Goal: Task Accomplishment & Management: Manage account settings

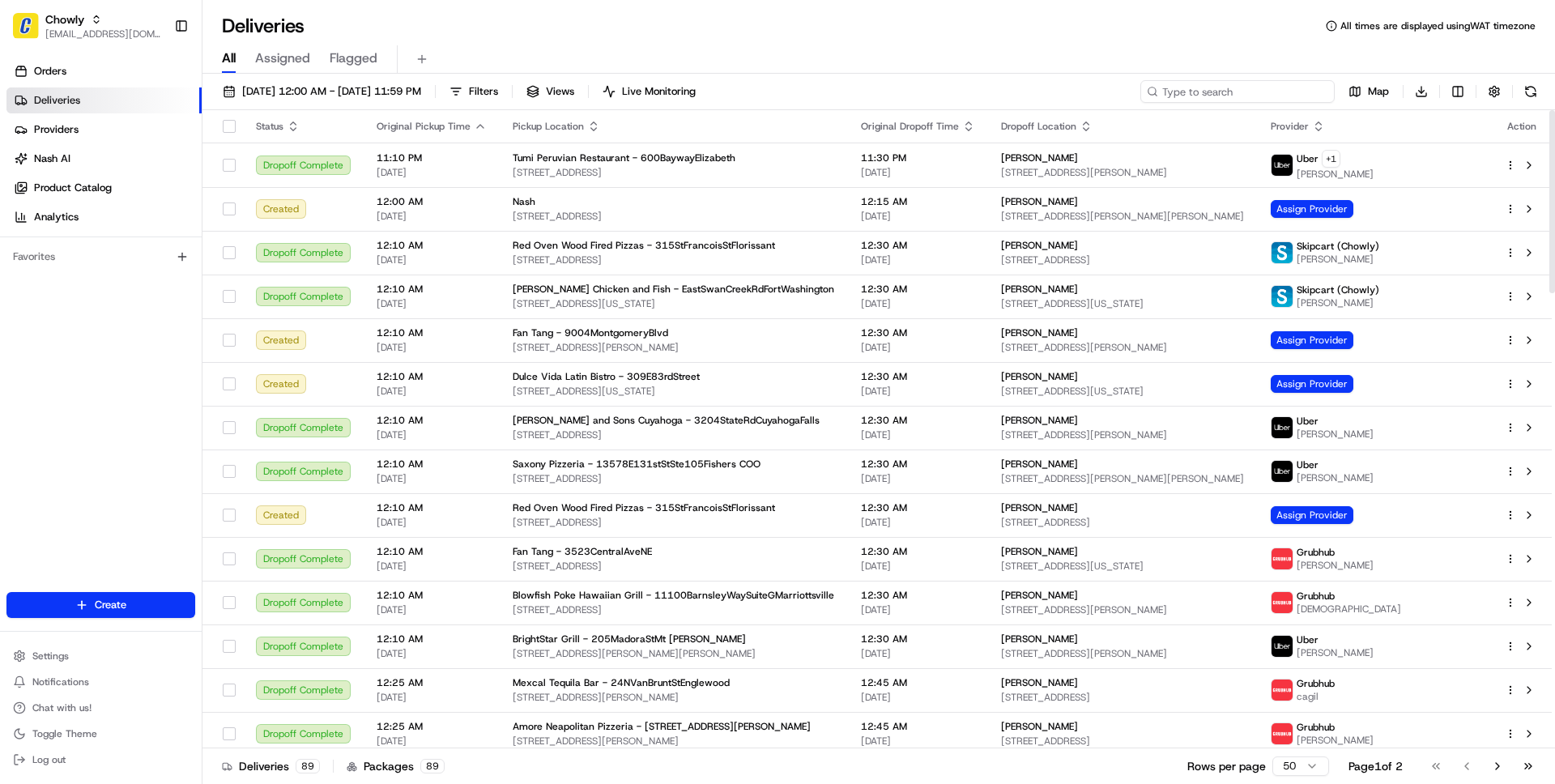
click at [1239, 99] on input at bounding box center [1237, 91] width 194 height 23
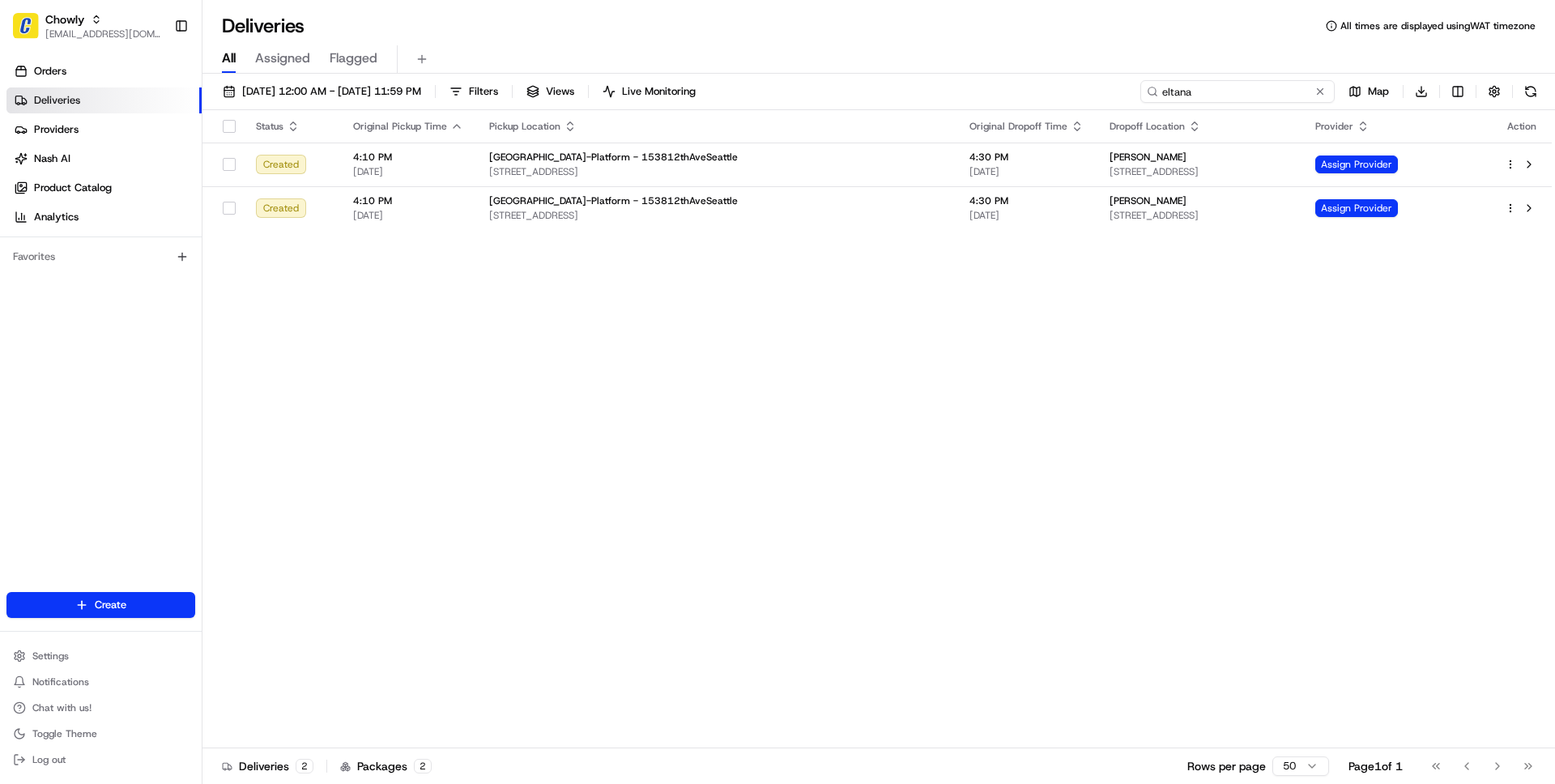
type input "eltana"
click at [323, 96] on span "08/23/2025 12:00 AM - 08/23/2025 11:59 PM" at bounding box center [331, 90] width 179 height 14
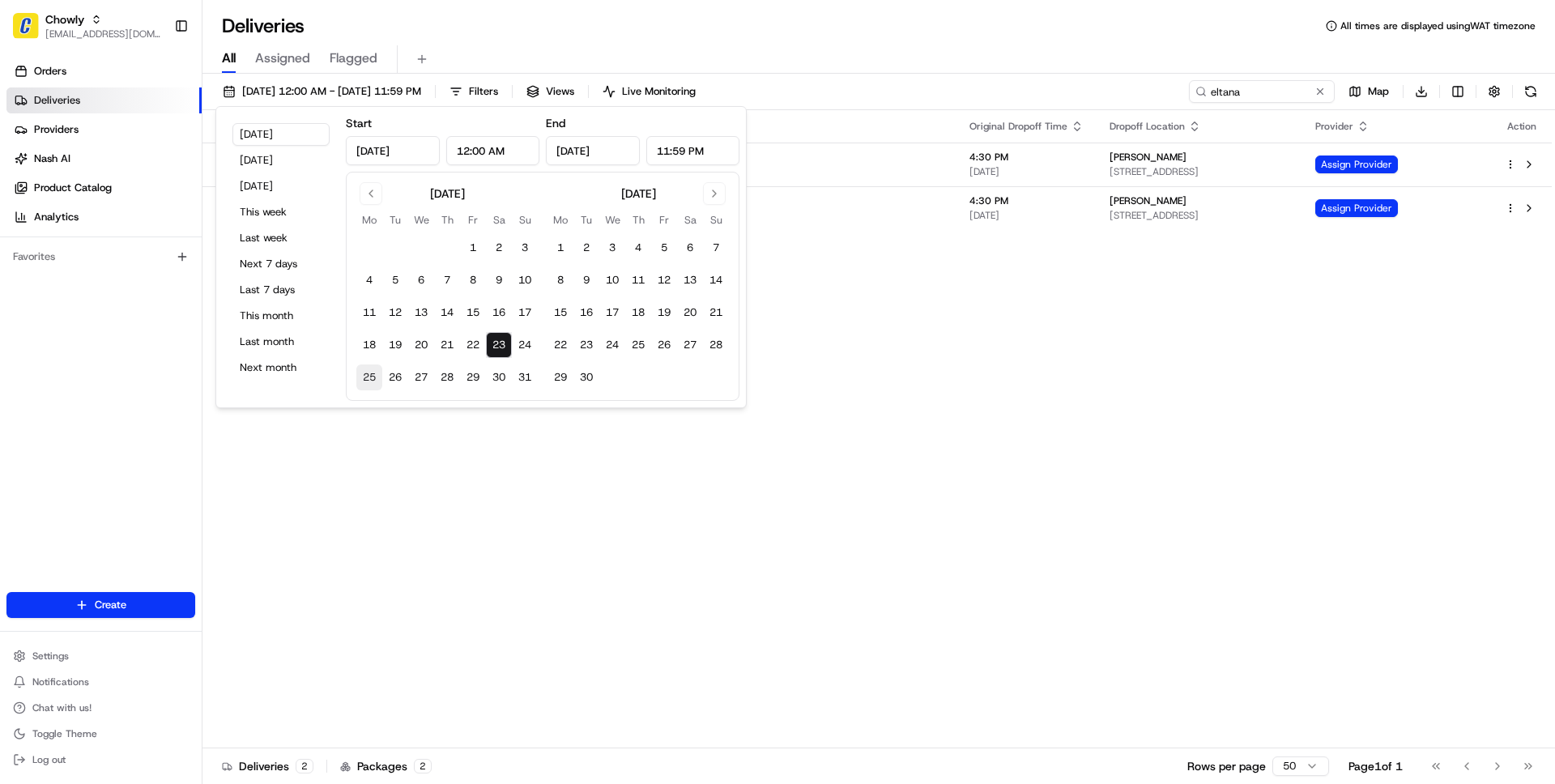
click at [373, 380] on button "25" at bounding box center [370, 377] width 26 height 26
type input "Aug 25, 2025"
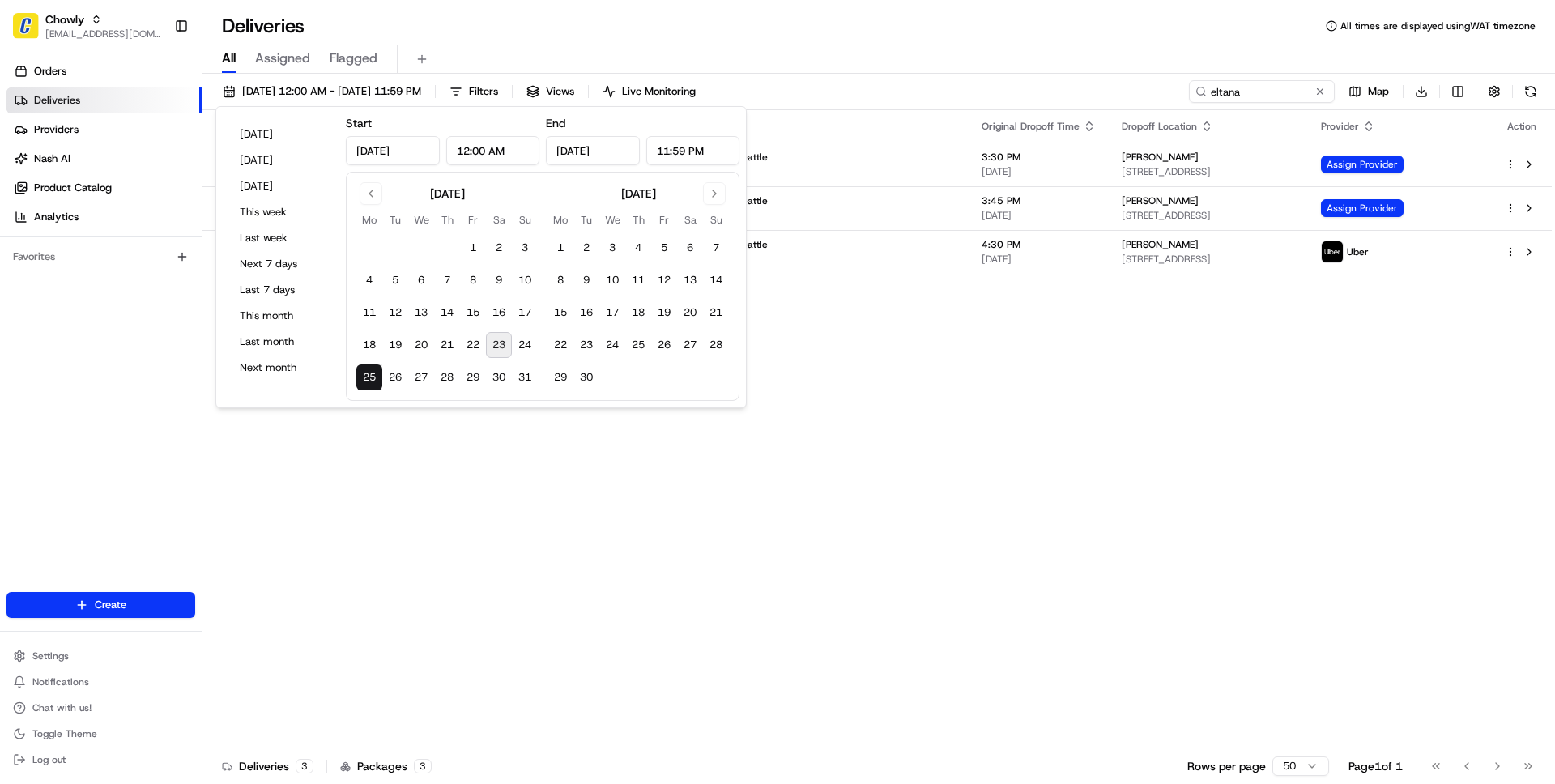
click at [681, 490] on div "Status Original Pickup Time Pickup Location Original Dropoff Time Dropoff Locat…" at bounding box center [876, 429] width 1349 height 638
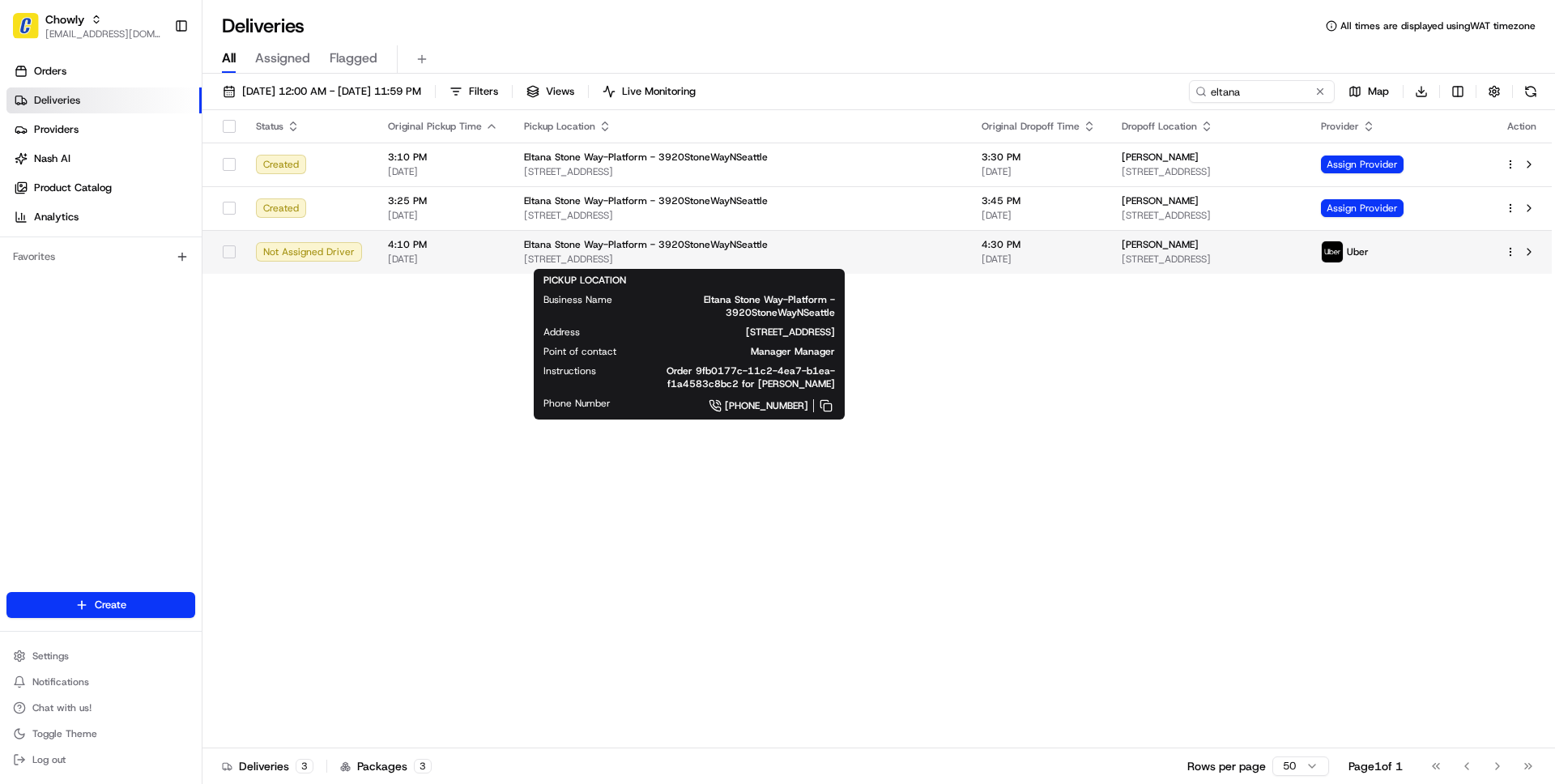
click at [790, 257] on span "[STREET_ADDRESS]" at bounding box center [740, 259] width 432 height 13
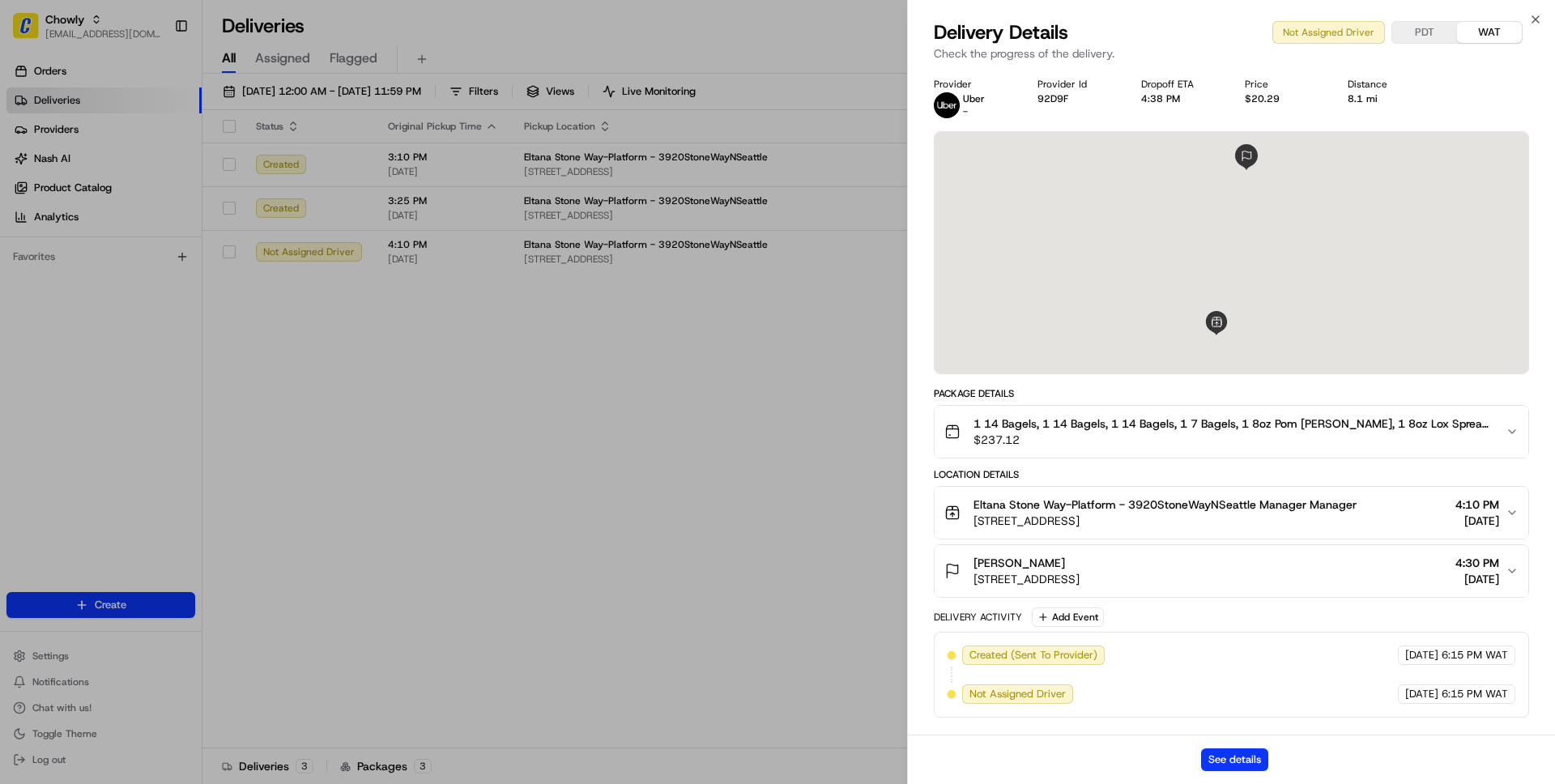
click at [1098, 498] on span "Eltana Stone Way-Platform - 3920StoneWayNSeattle Manager Manager" at bounding box center [1164, 504] width 383 height 16
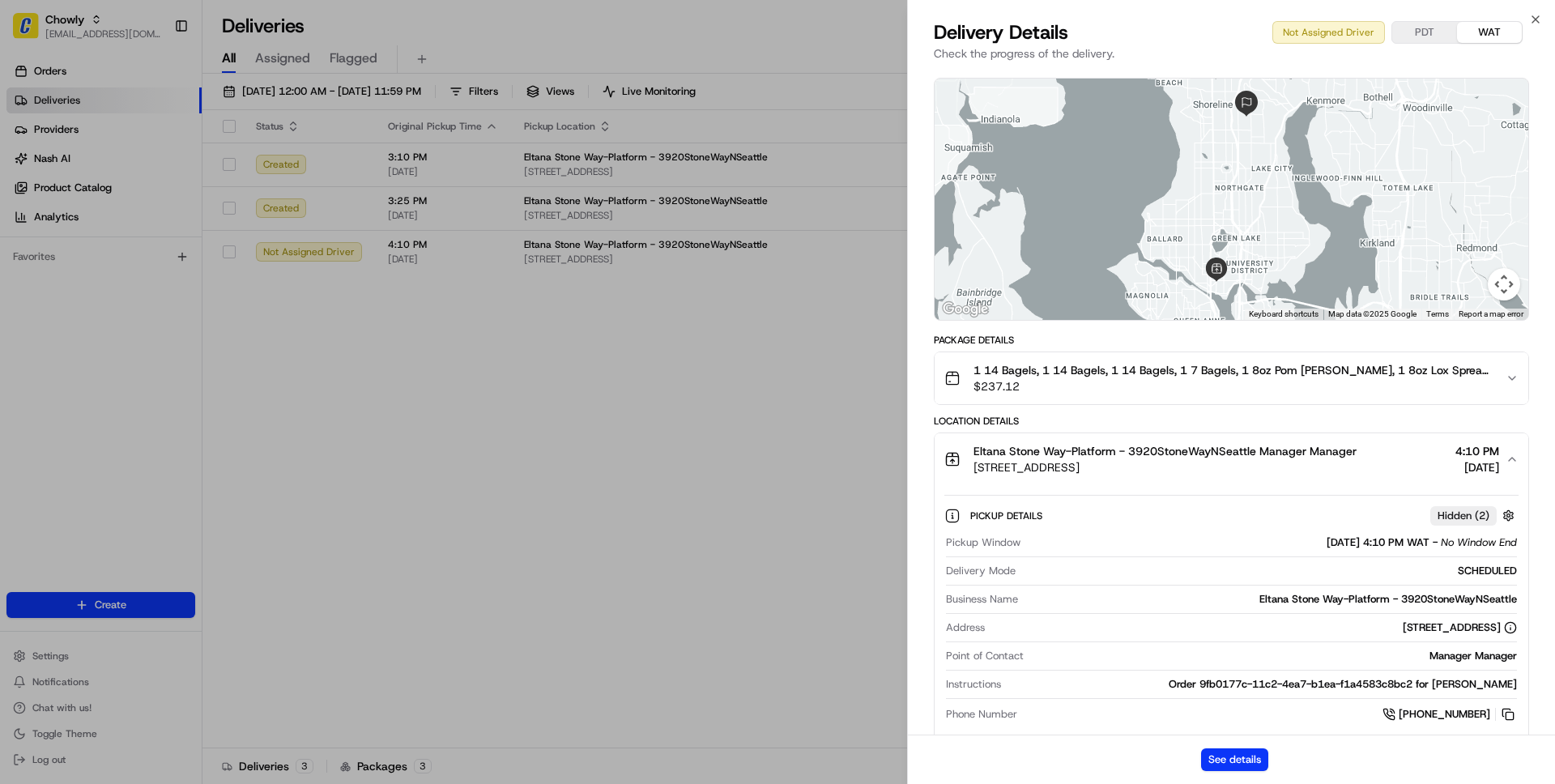
scroll to position [52, 0]
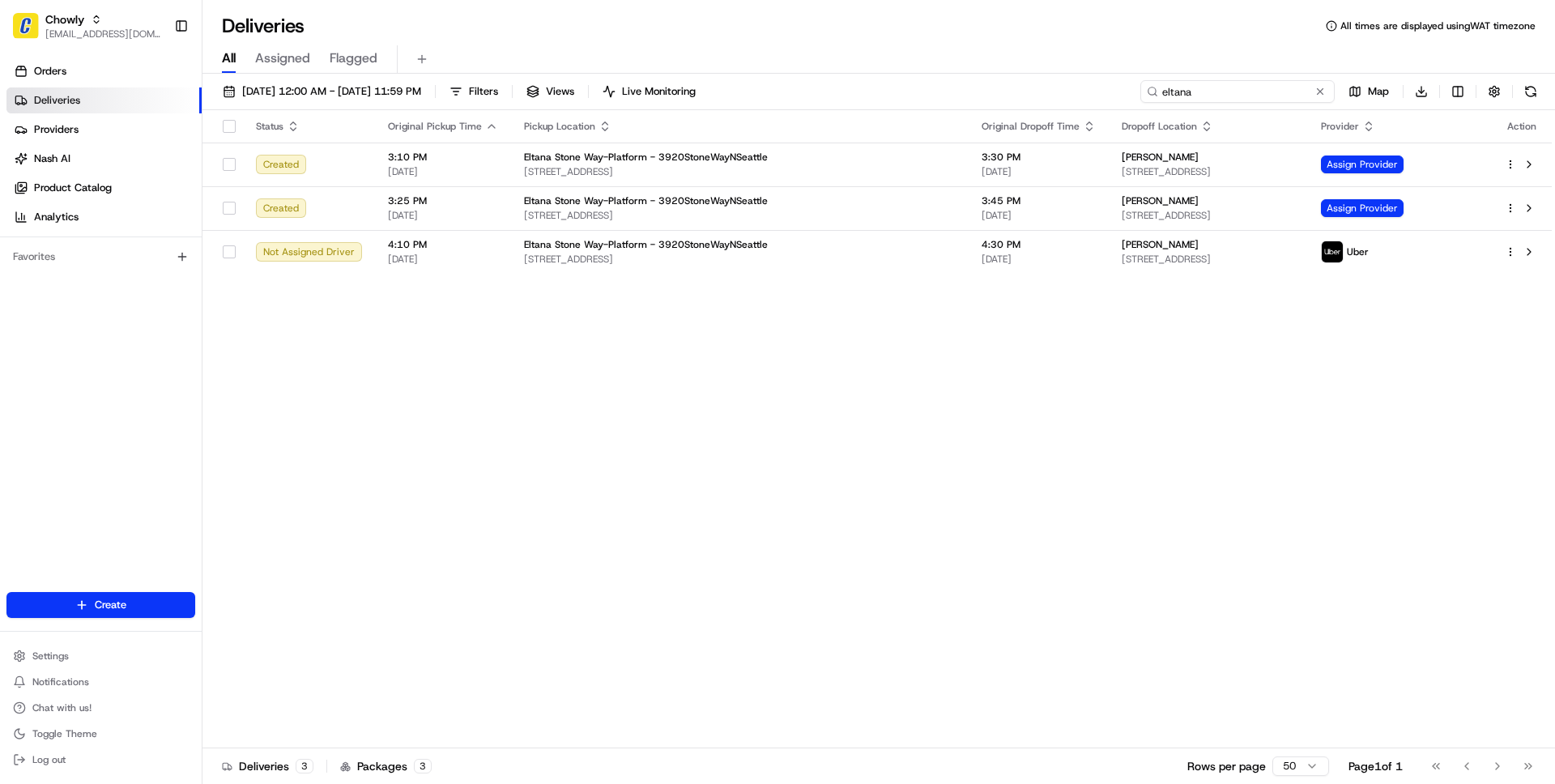
click at [1267, 93] on input "eltana" at bounding box center [1237, 91] width 194 height 23
paste input "Theresa Madison"
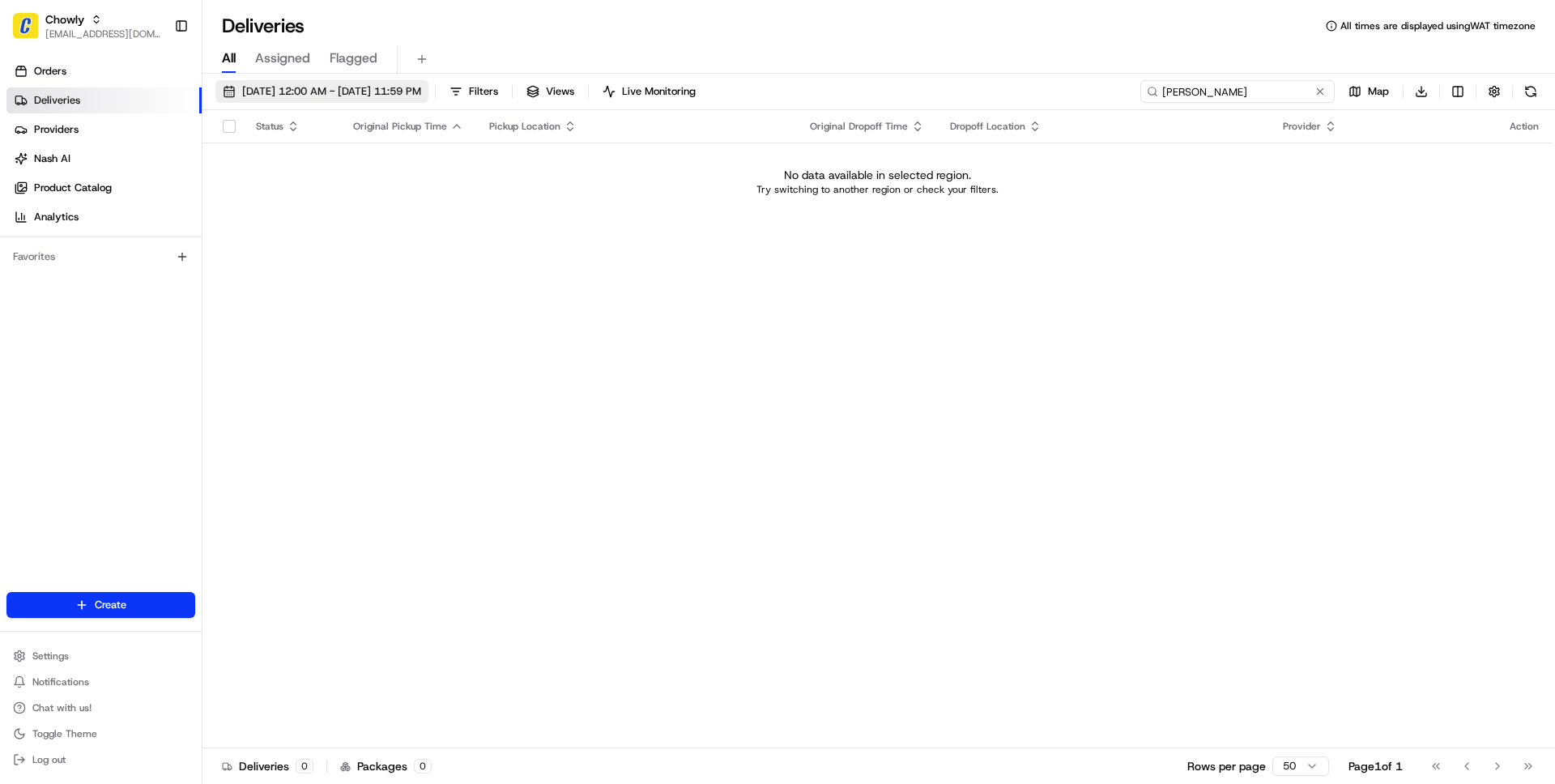
type input "Theresa Madison"
click at [421, 88] on span "08/25/2025 12:00 AM - 08/25/2025 11:59 PM" at bounding box center [331, 90] width 179 height 14
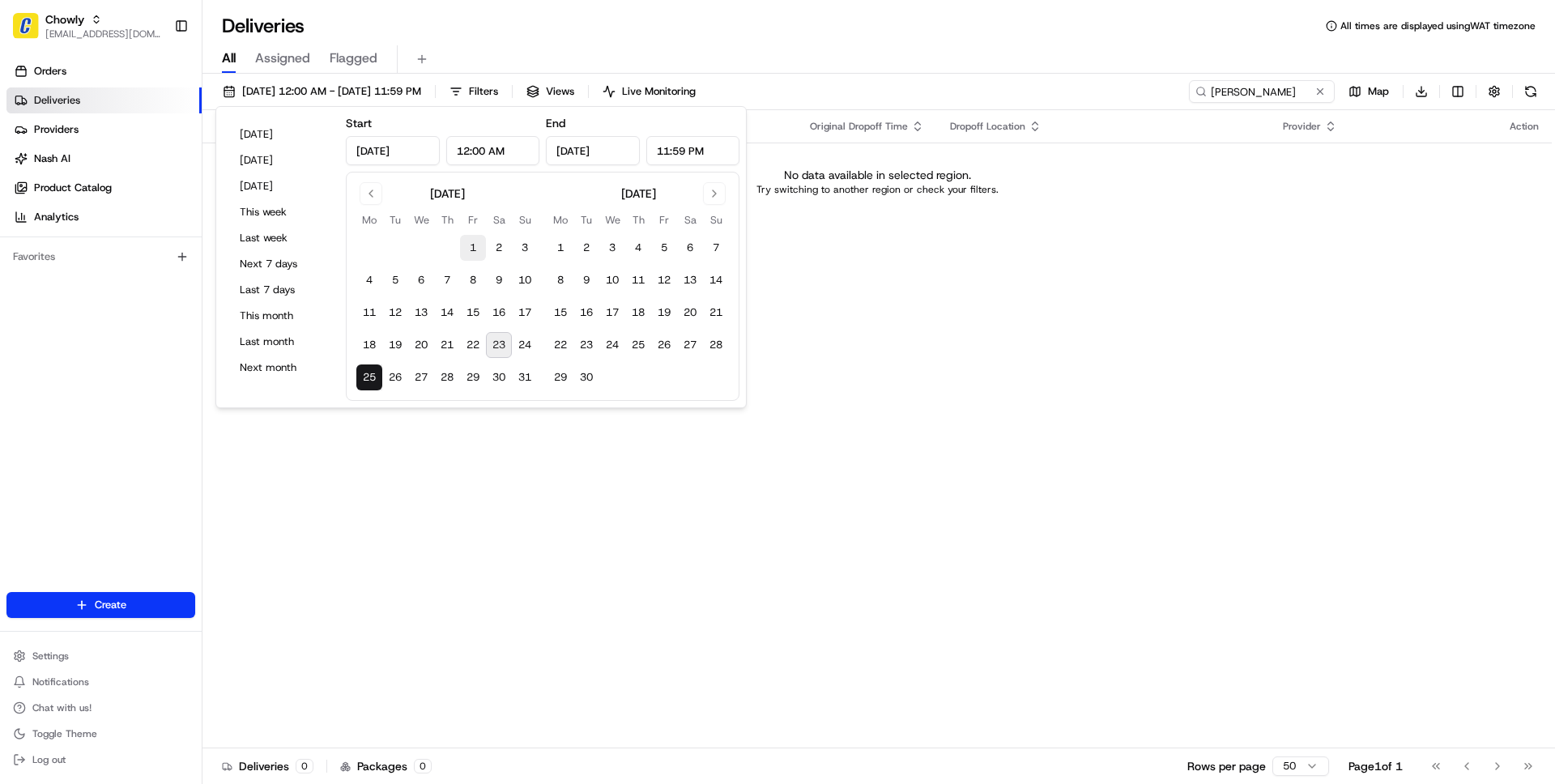
click at [472, 249] on button "1" at bounding box center [473, 248] width 26 height 26
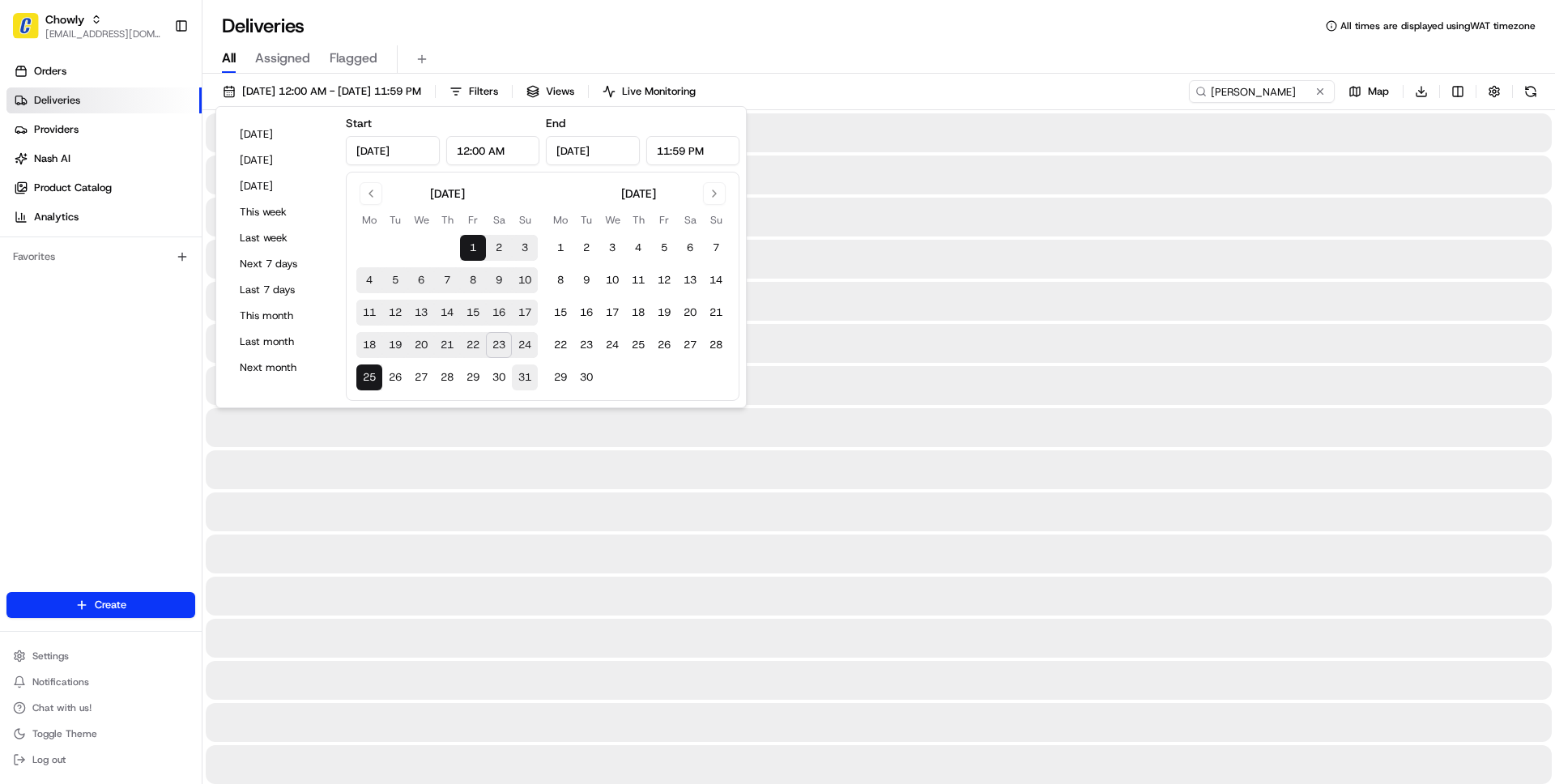
click at [527, 379] on button "31" at bounding box center [525, 377] width 26 height 26
type input "Aug 31, 2025"
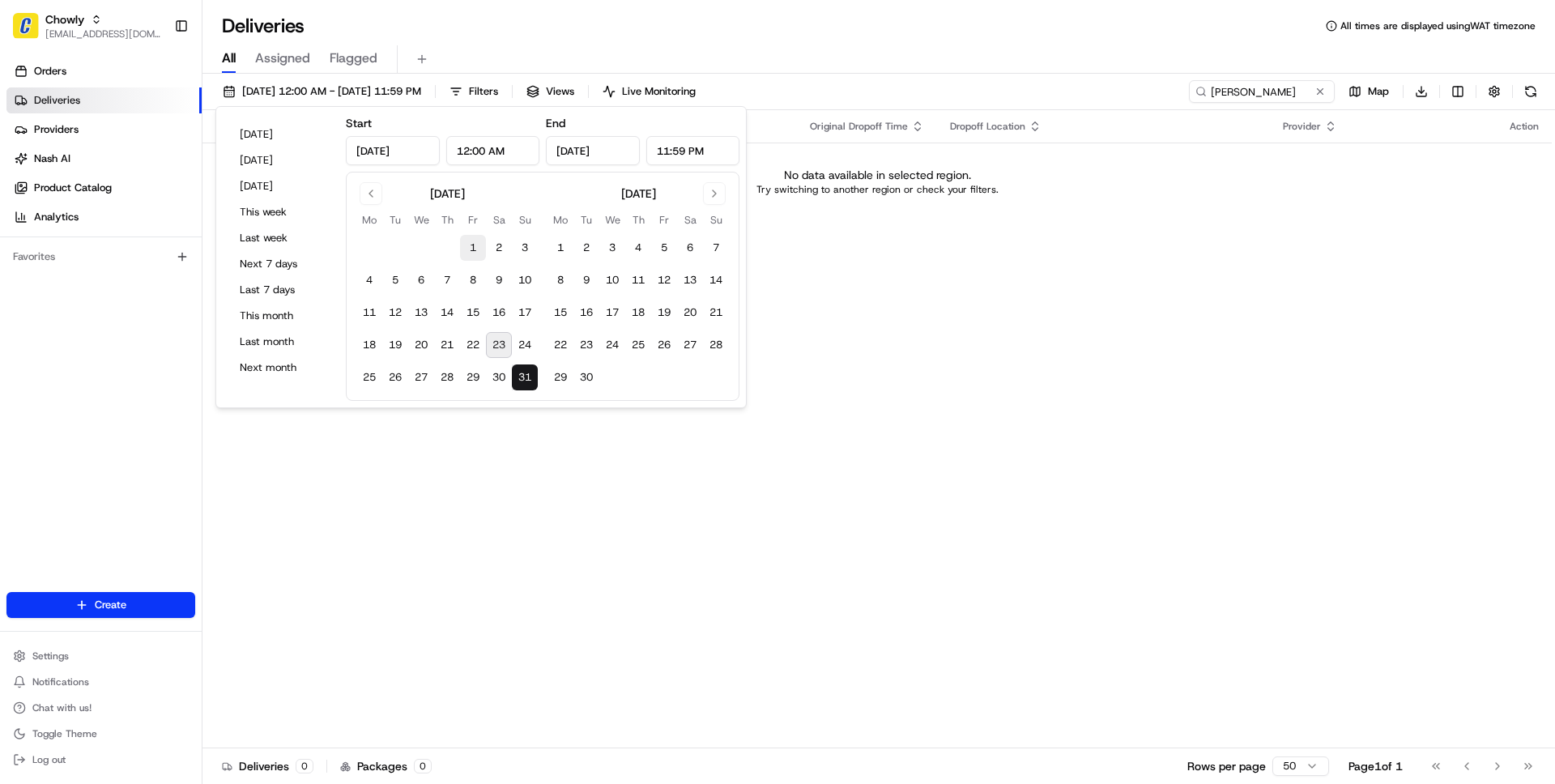
click at [473, 245] on button "1" at bounding box center [473, 248] width 26 height 26
type input "Aug 1, 2025"
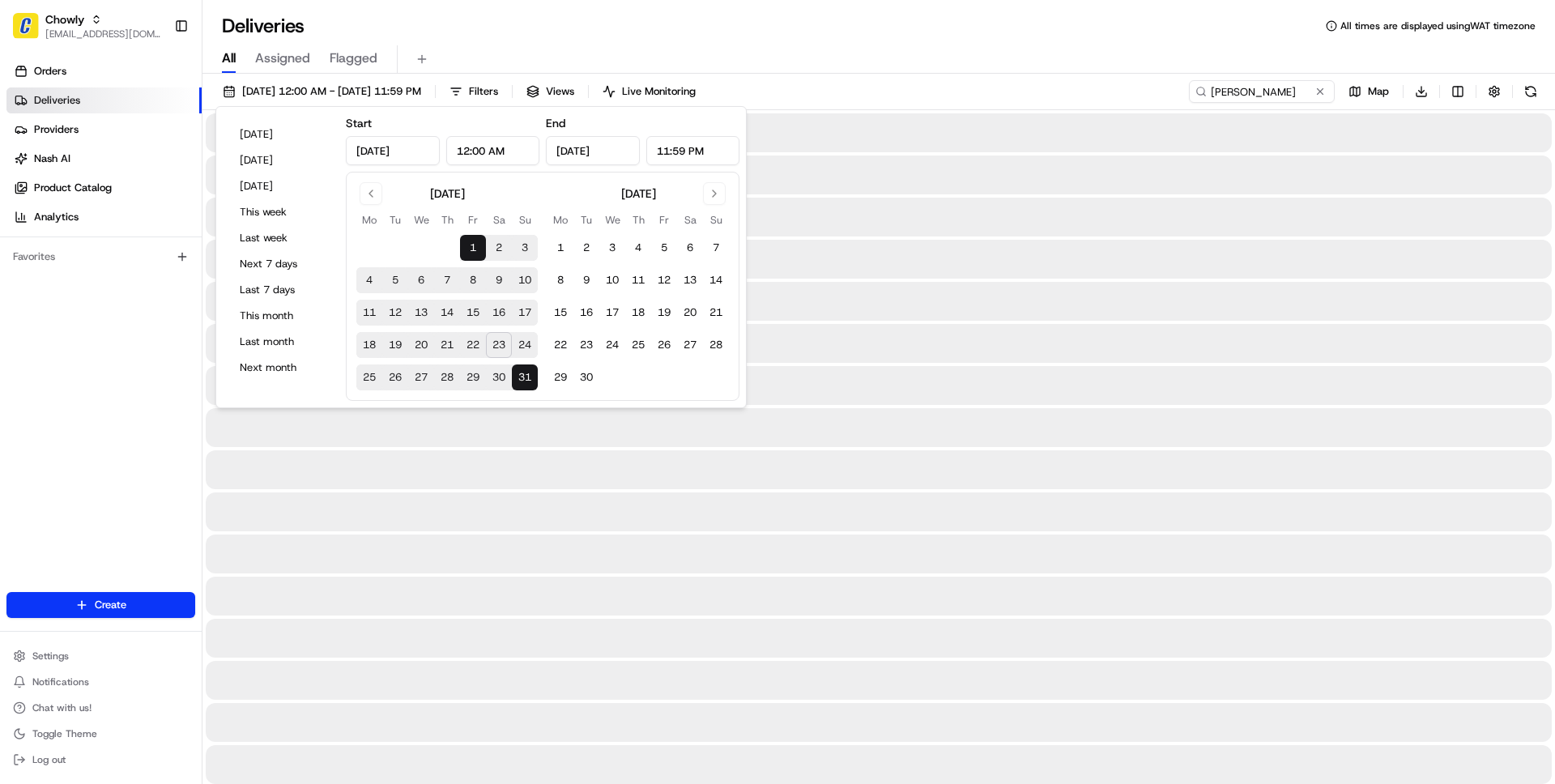
click at [878, 45] on div "All Assigned Flagged" at bounding box center [878, 59] width 1353 height 28
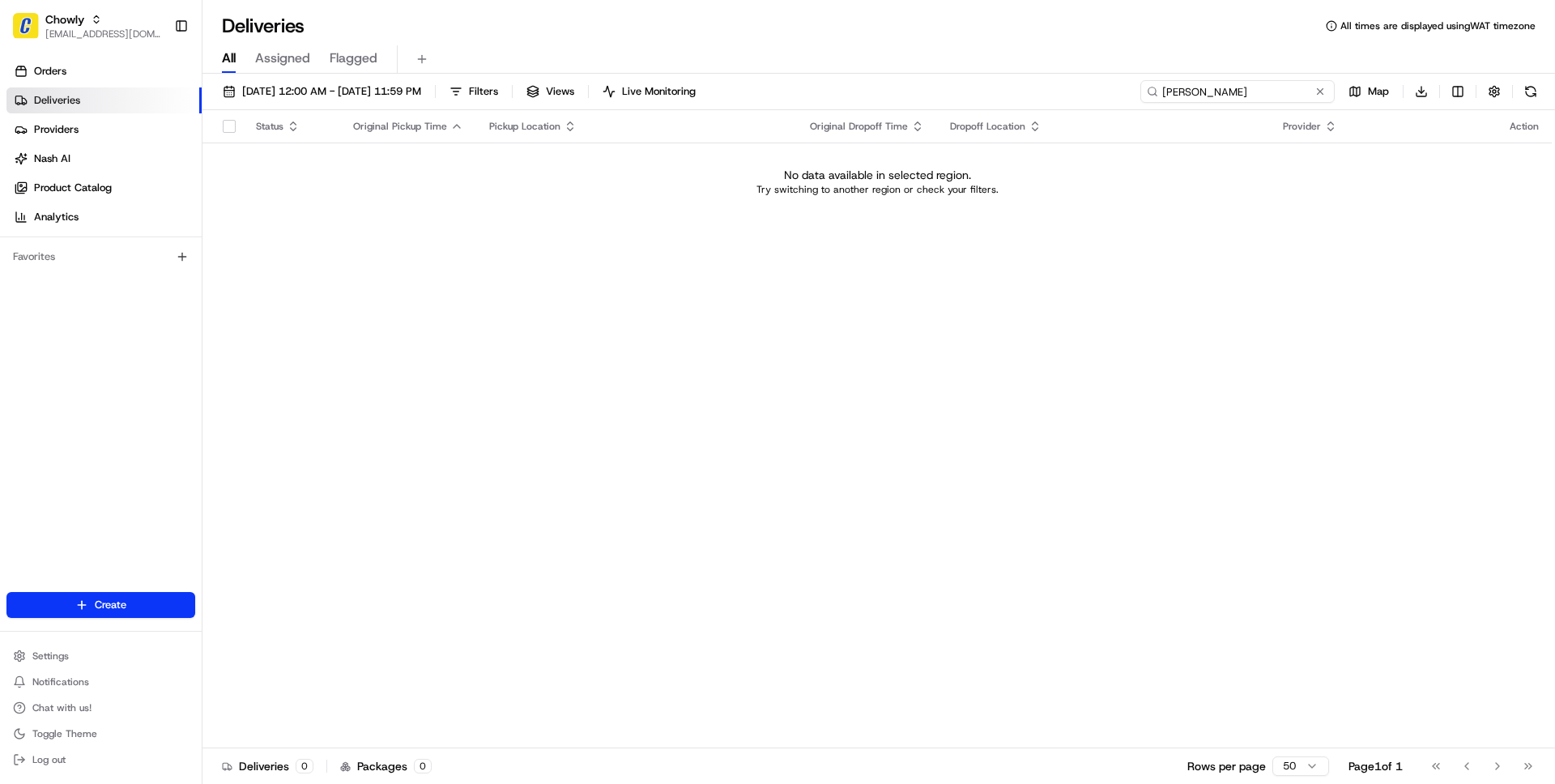
click at [1300, 84] on input "Theresa Madison" at bounding box center [1237, 91] width 194 height 23
paste input "16516 10th Ave"
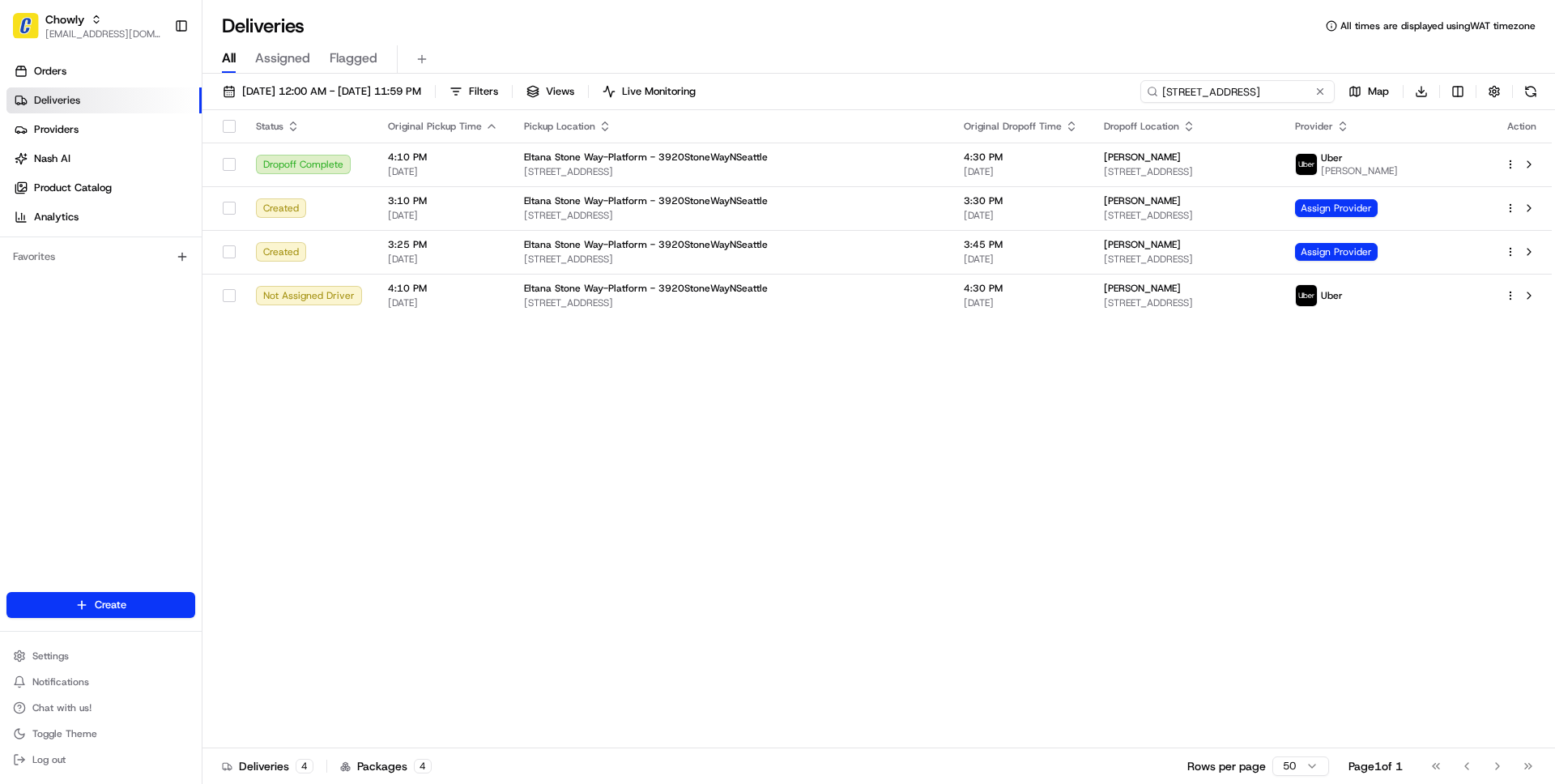
type input "16516 10th Ave"
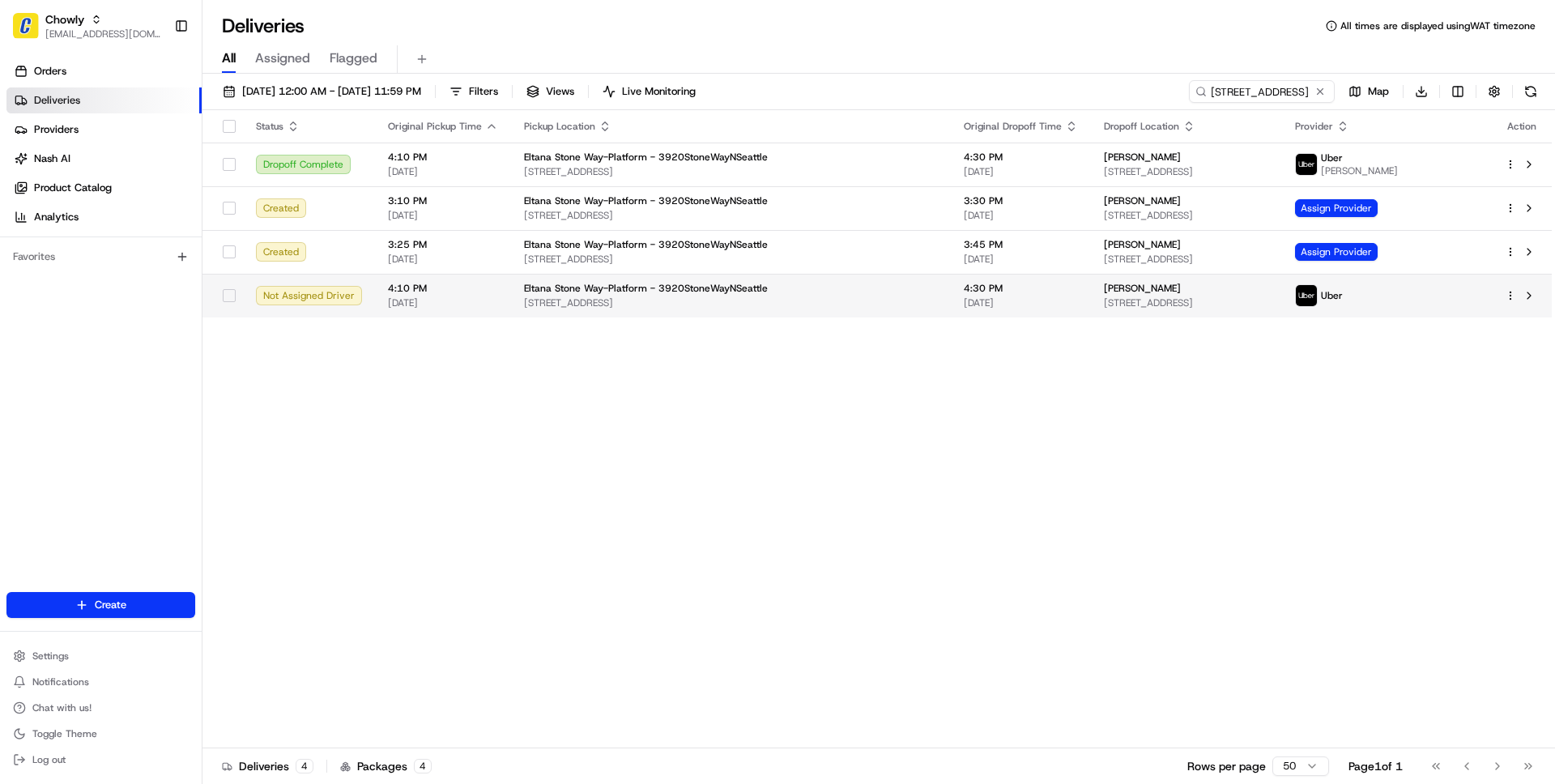
click at [871, 293] on td "Eltana Stone Way-Platform - 3920StoneWayNSeattle 3920 Stone Way N, Seattle, WA …" at bounding box center [730, 296] width 440 height 43
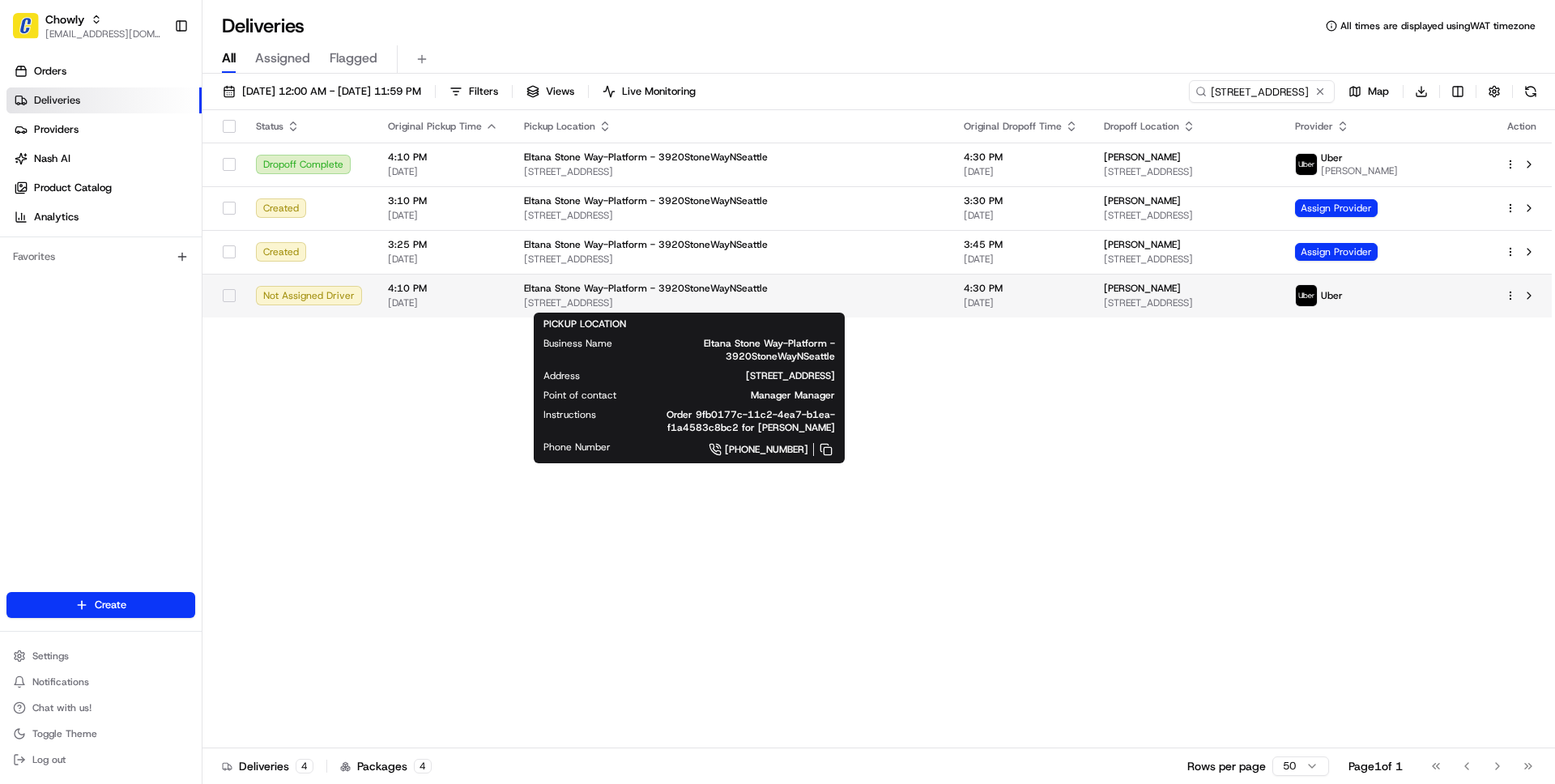
click at [826, 295] on div "Eltana Stone Way-Platform - 3920StoneWayNSeattle 3920 Stone Way N, Seattle, WA …" at bounding box center [731, 295] width 414 height 27
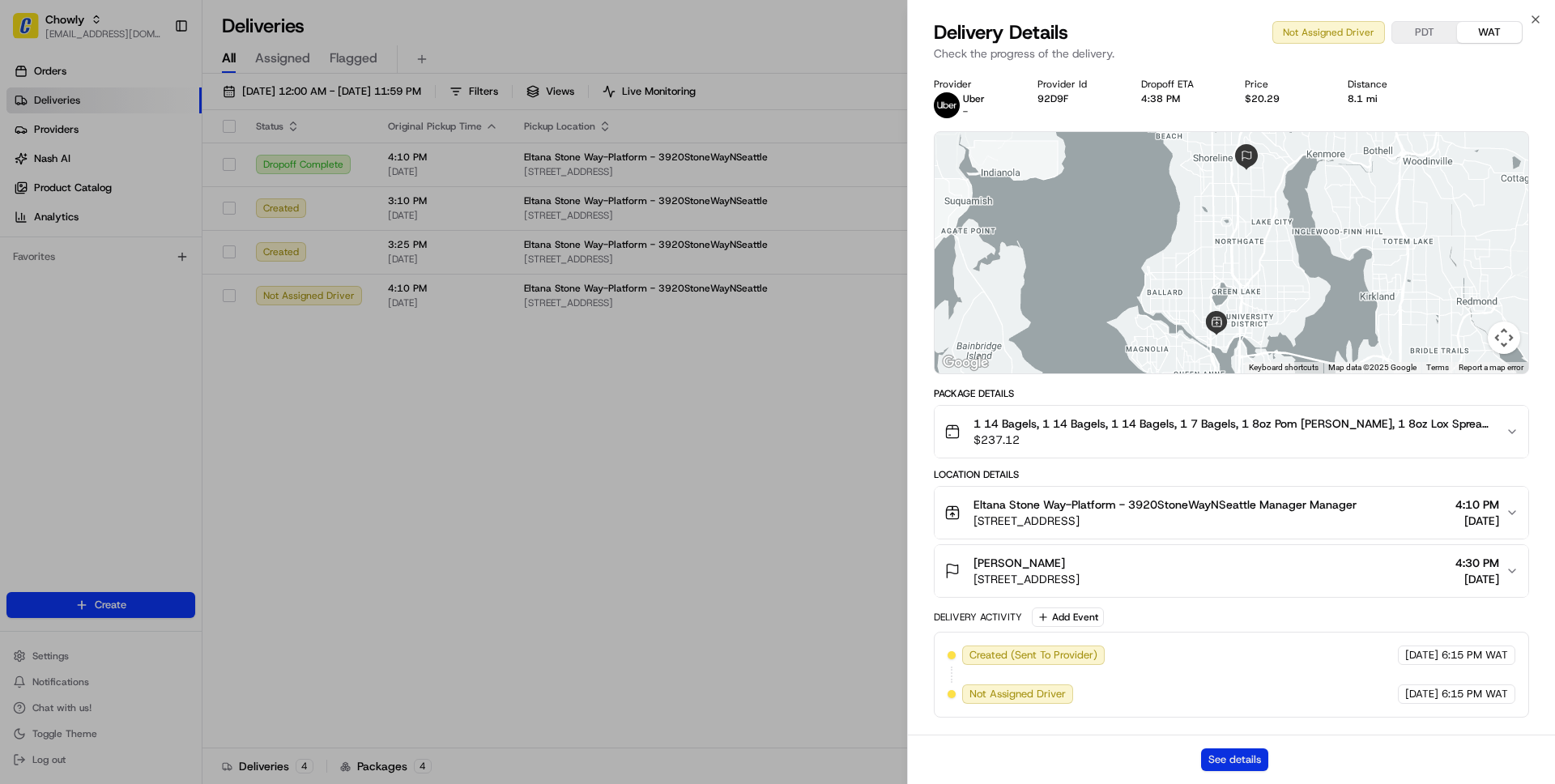
click at [1229, 758] on button "See details" at bounding box center [1234, 760] width 67 height 23
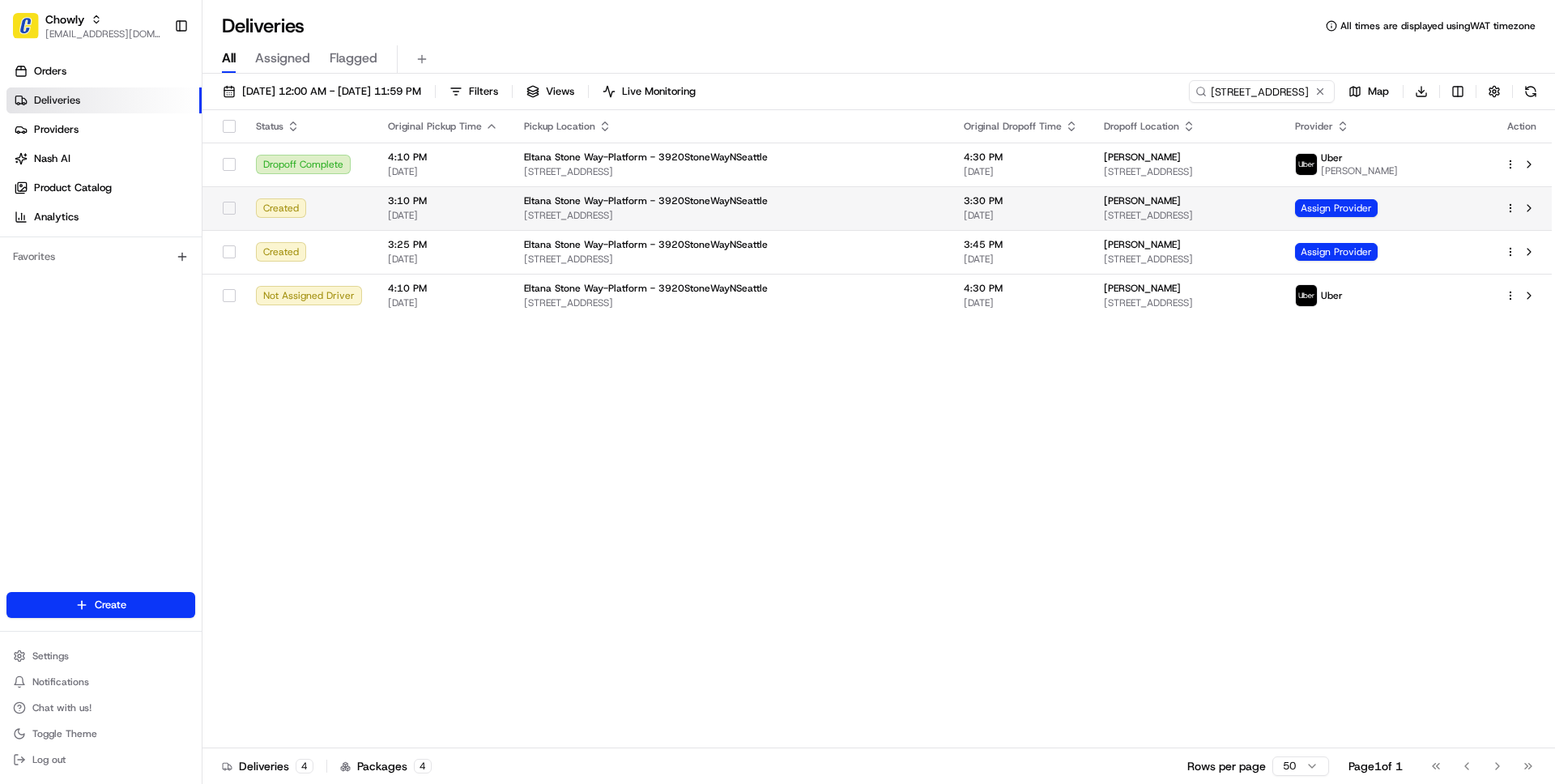
click at [746, 223] on td "Eltana Stone Way-Platform - 3920StoneWayNSeattle 3920 Stone Way N, Seattle, WA …" at bounding box center [730, 208] width 440 height 43
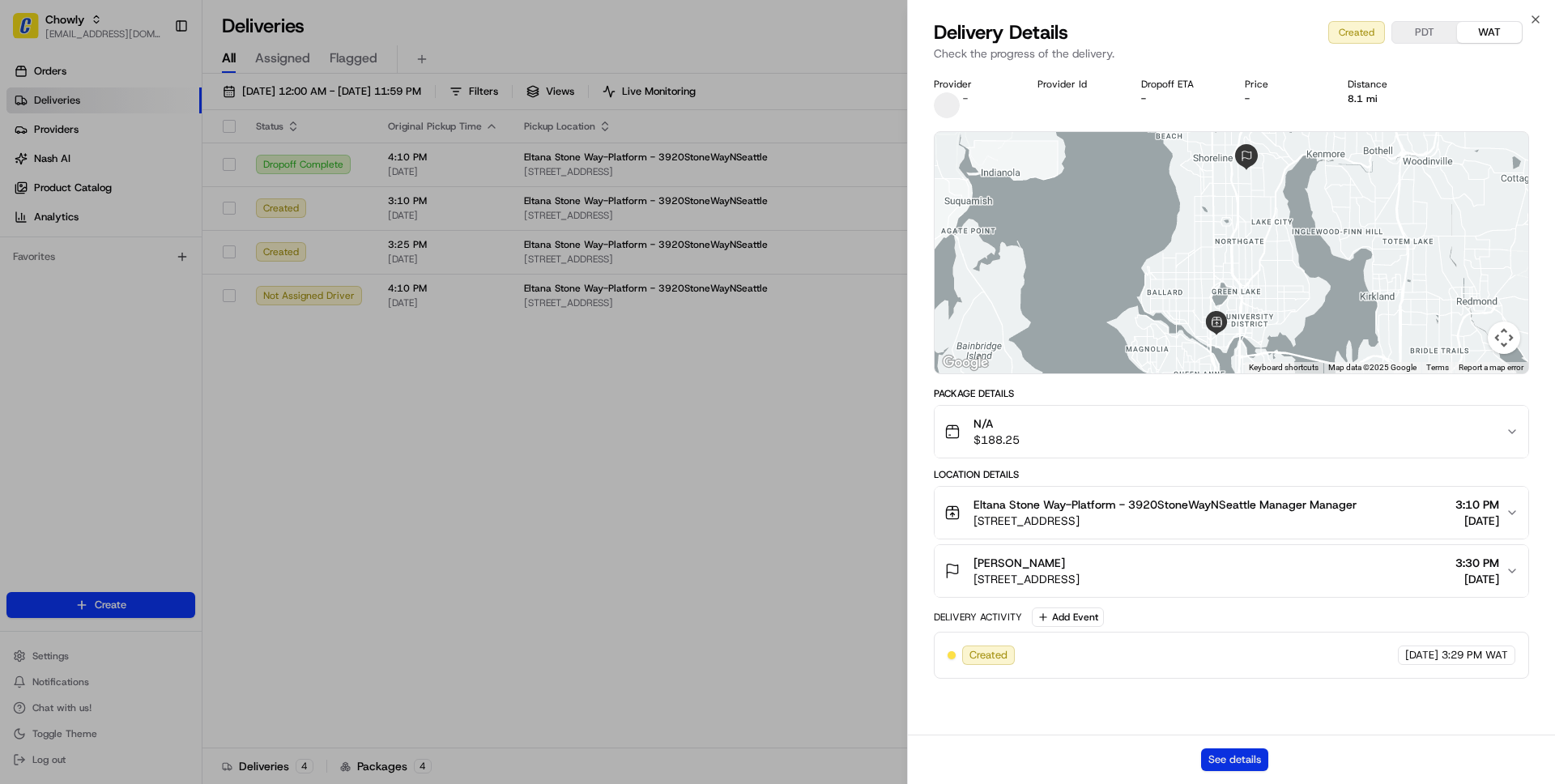
click at [1238, 757] on button "See details" at bounding box center [1234, 760] width 67 height 23
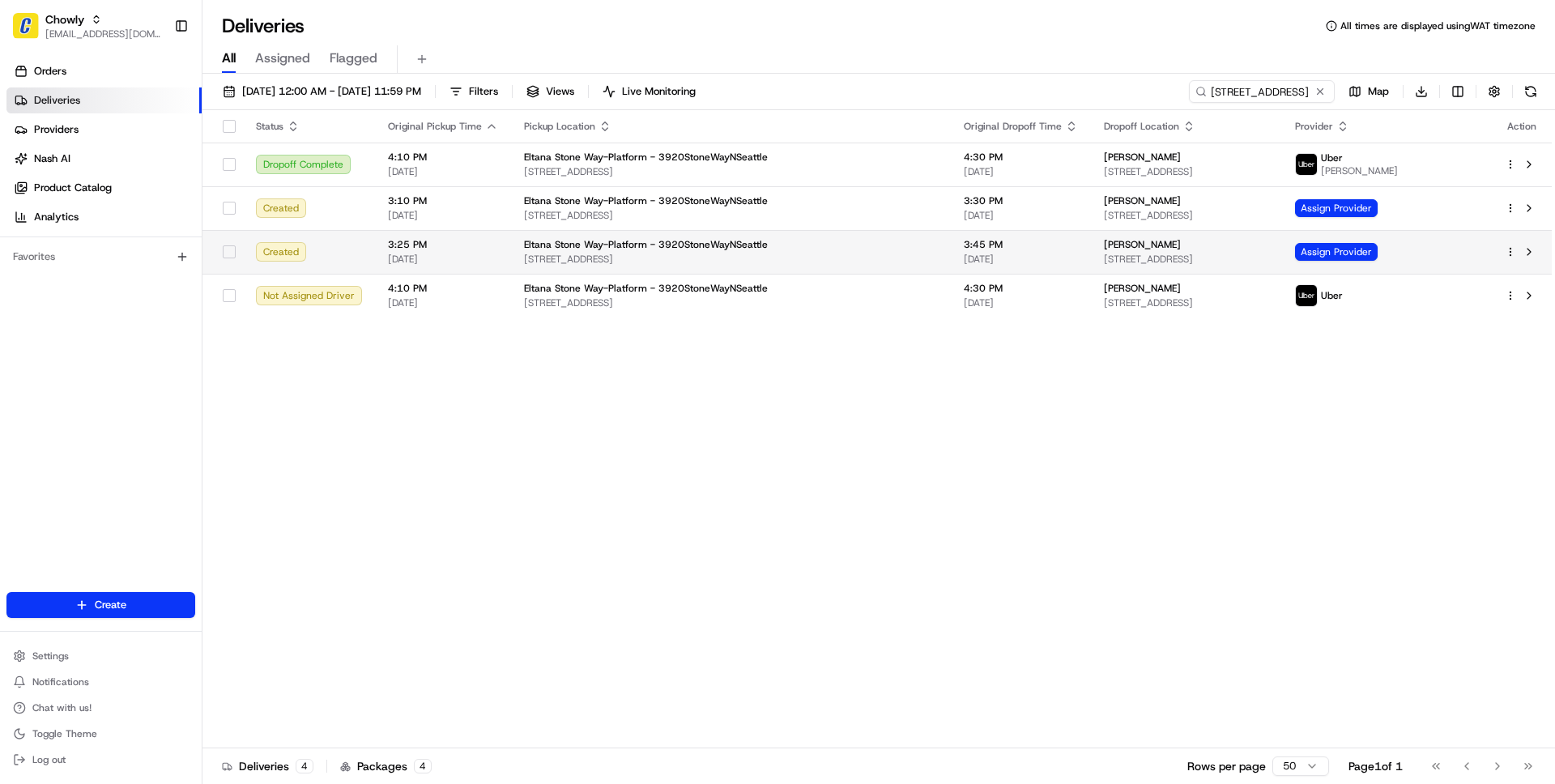
click at [640, 247] on span "Eltana Stone Way-Platform - 3920StoneWayNSeattle" at bounding box center [646, 245] width 244 height 13
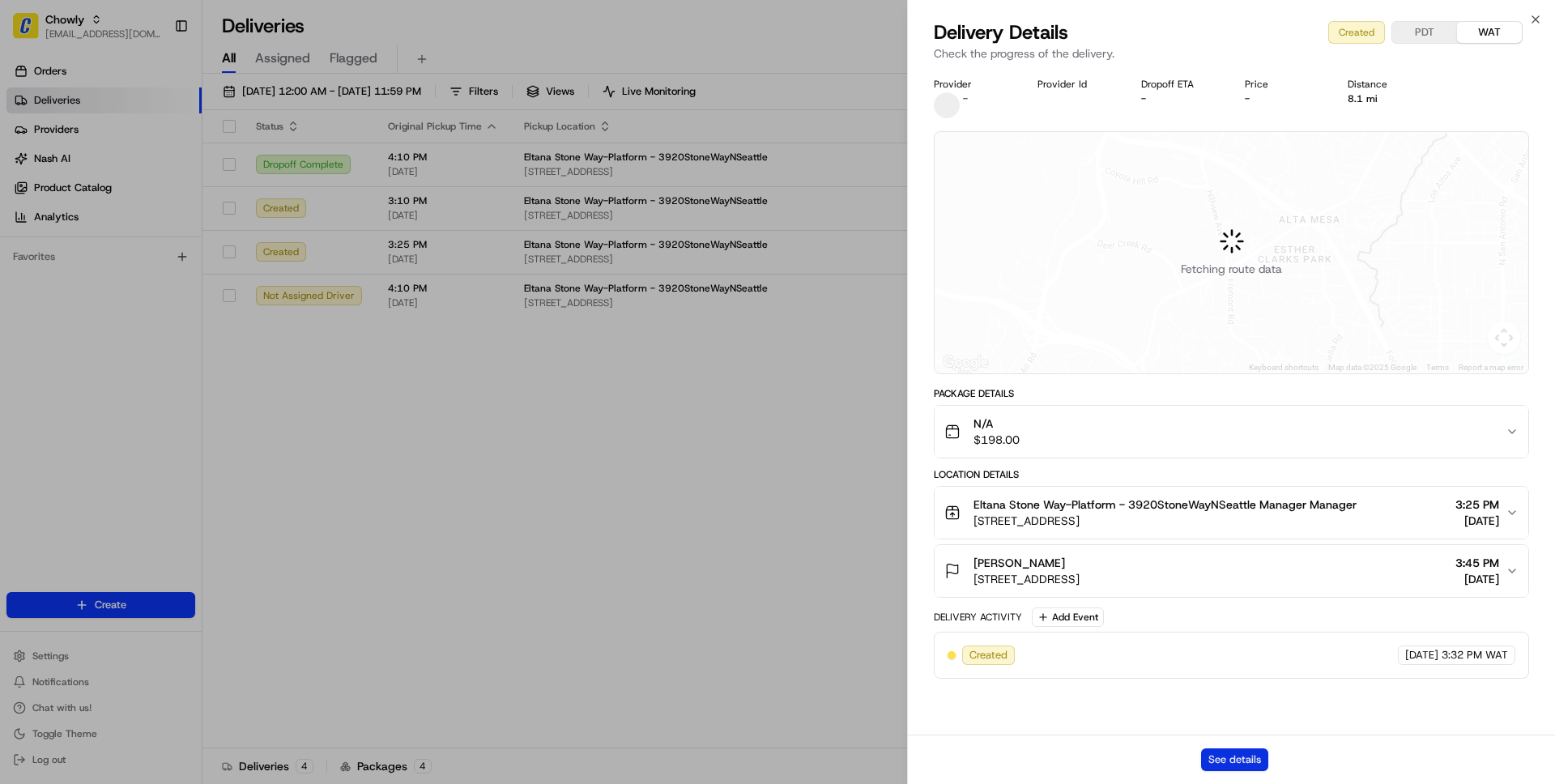
click at [1220, 762] on button "See details" at bounding box center [1234, 760] width 67 height 23
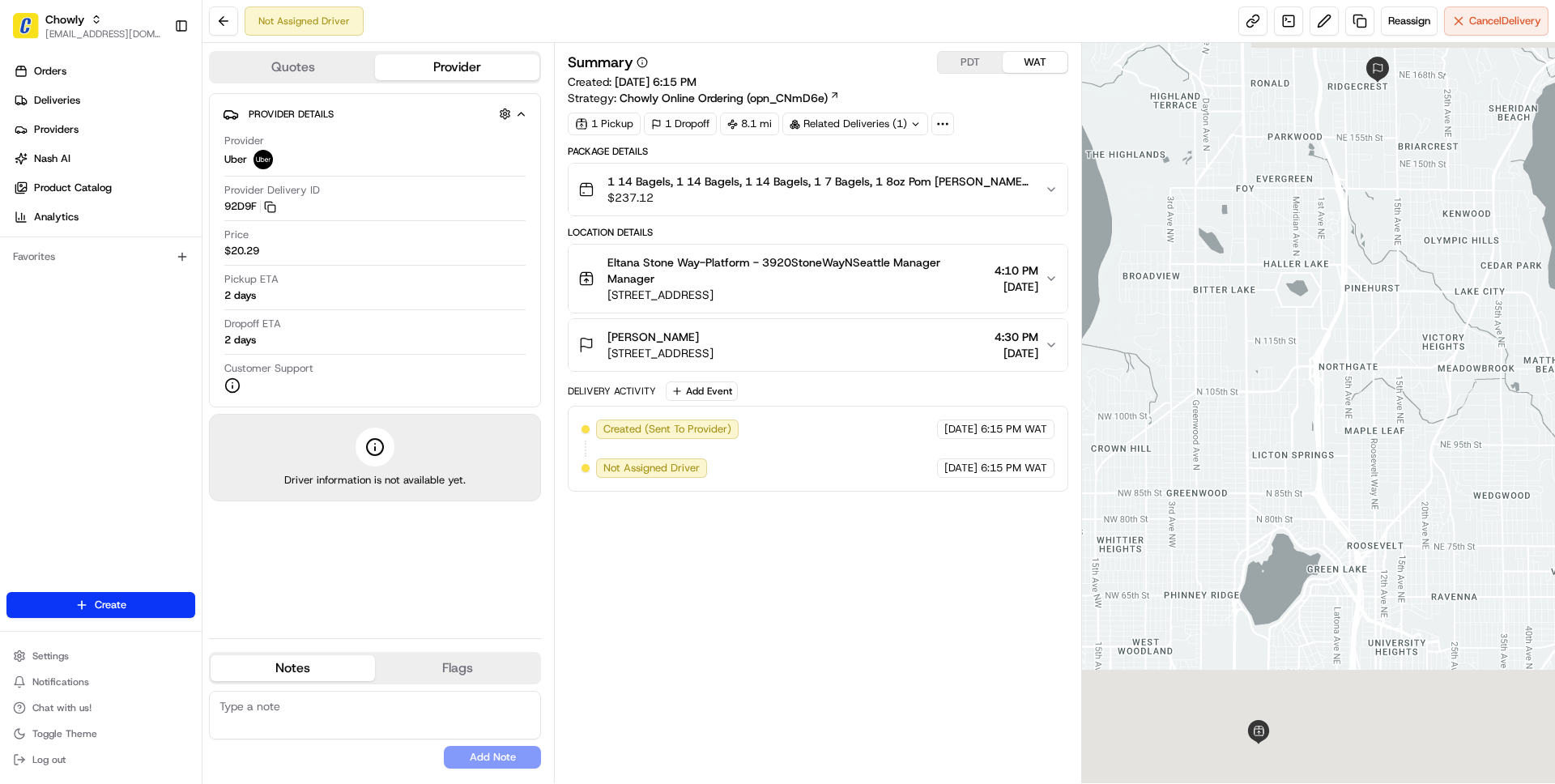
click at [919, 349] on div "[PERSON_NAME] [STREET_ADDRESS] 4:30 PM [DATE]" at bounding box center [810, 344] width 466 height 32
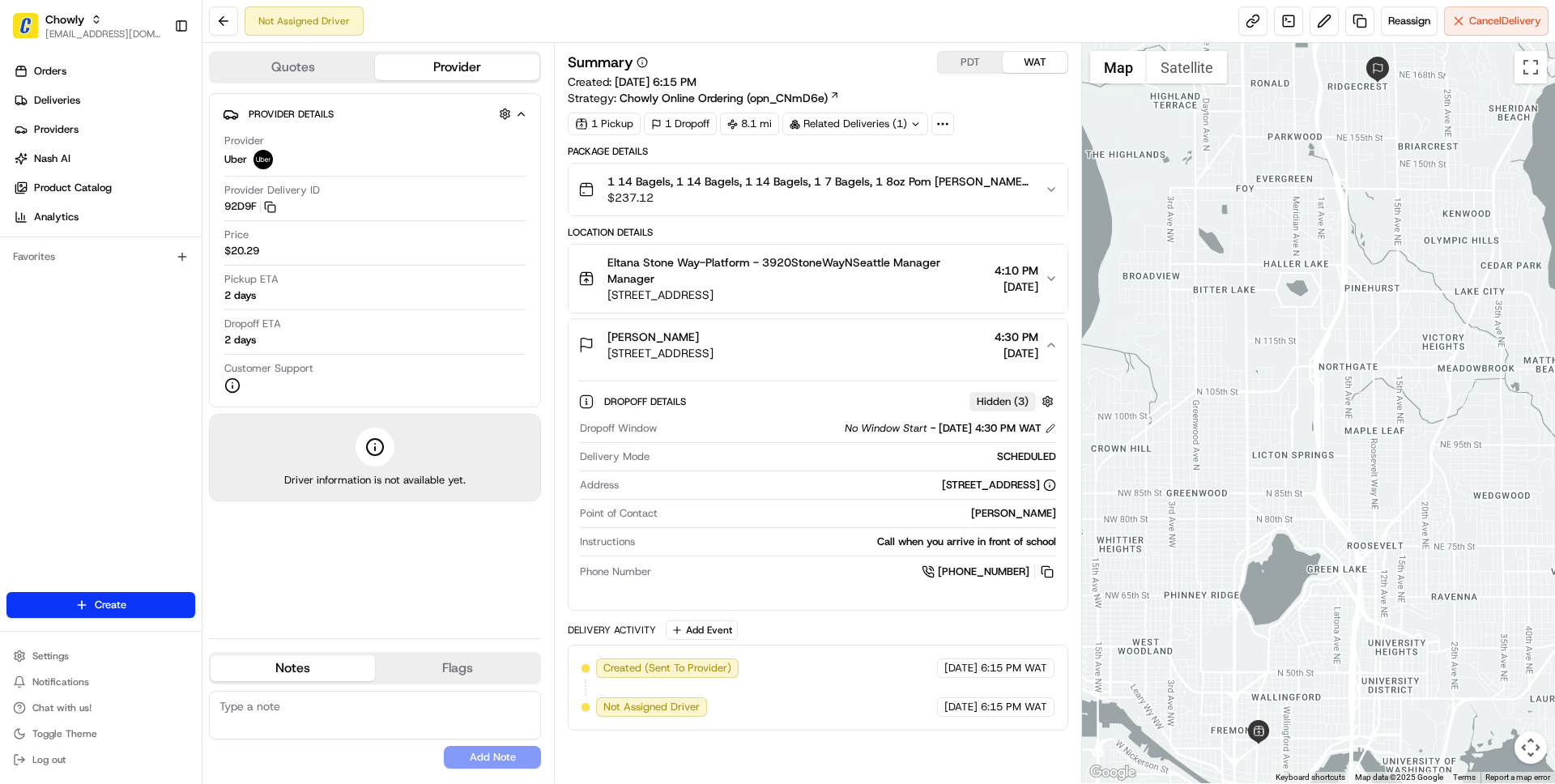
click at [919, 349] on div "[PERSON_NAME] [STREET_ADDRESS] 4:30 PM [DATE]" at bounding box center [810, 344] width 466 height 32
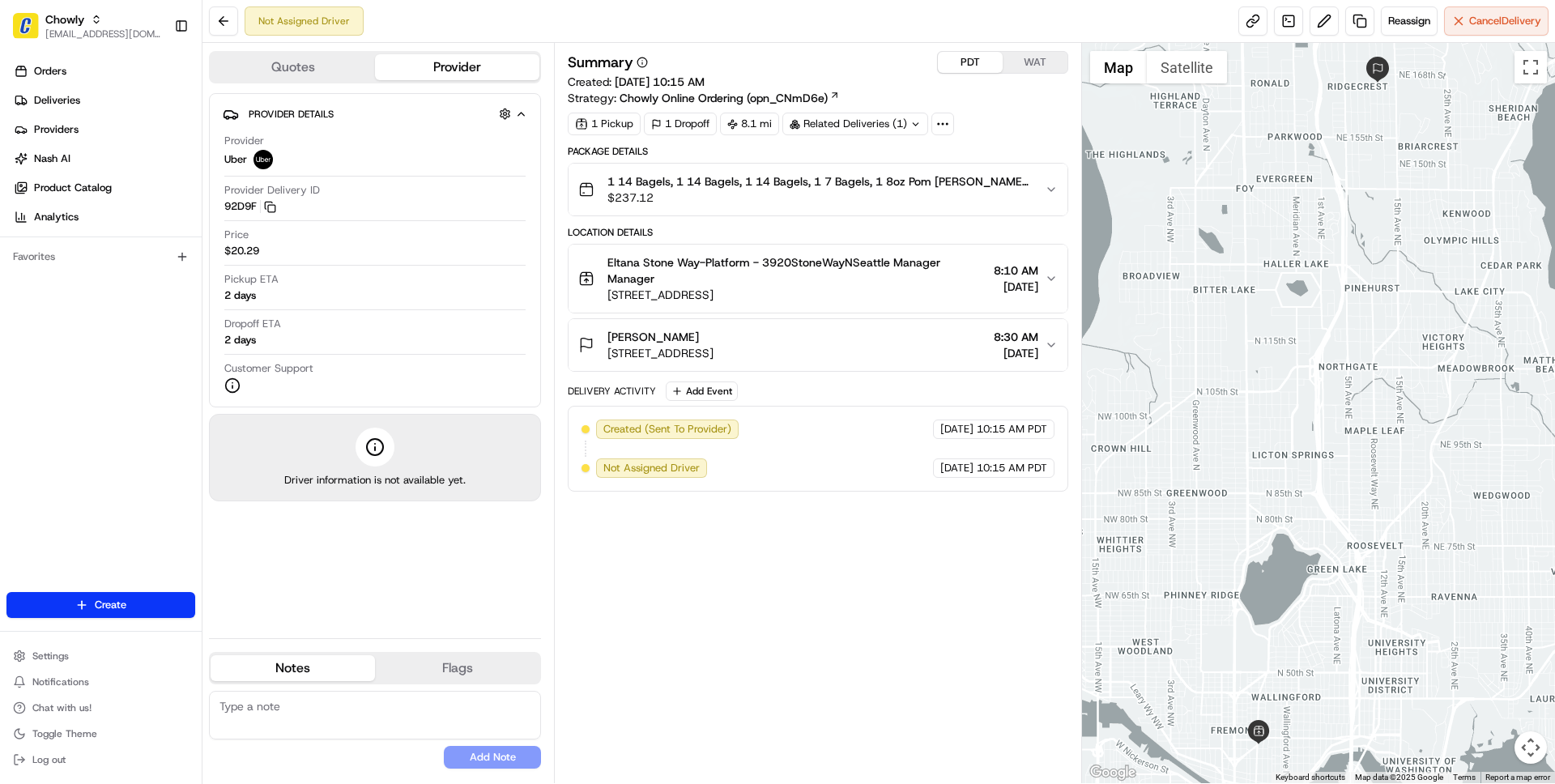
click at [980, 61] on button "PDT" at bounding box center [970, 62] width 65 height 21
click at [1254, 18] on link at bounding box center [1252, 21] width 29 height 29
click at [890, 285] on span "Eltana Stone Way-Platform - 3920StoneWayNSeattle Manager Manager" at bounding box center [796, 270] width 379 height 32
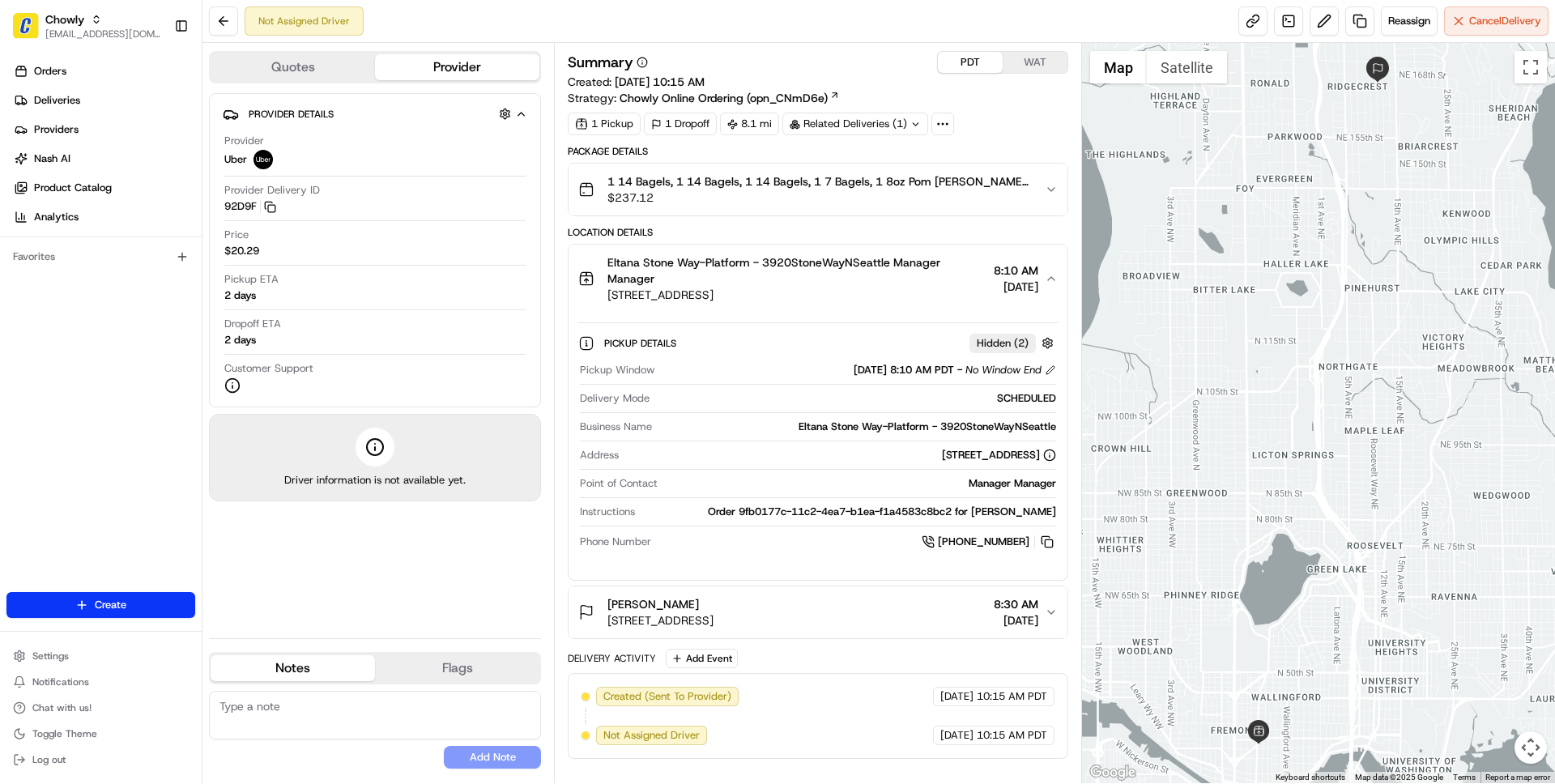
click at [866, 540] on div "[PHONE_NUMBER]" at bounding box center [857, 541] width 397 height 18
click at [927, 619] on div "Daniel Natividad 16516 10th Ave NE, Shoreline, WA 98155, USA 8:30 AM 08/25/2025" at bounding box center [810, 612] width 466 height 32
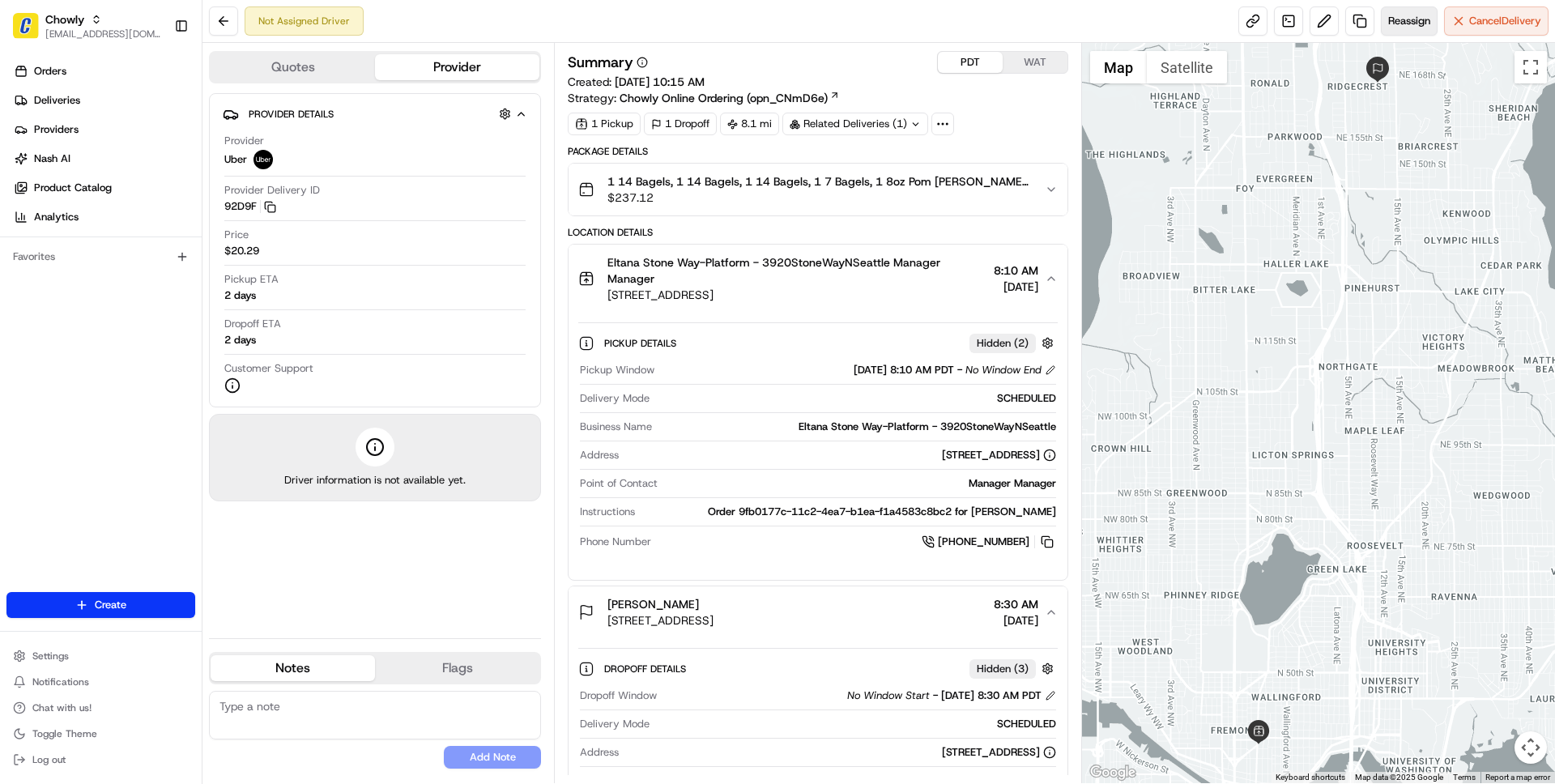
click at [1402, 23] on span "Reassign" at bounding box center [1409, 21] width 42 height 14
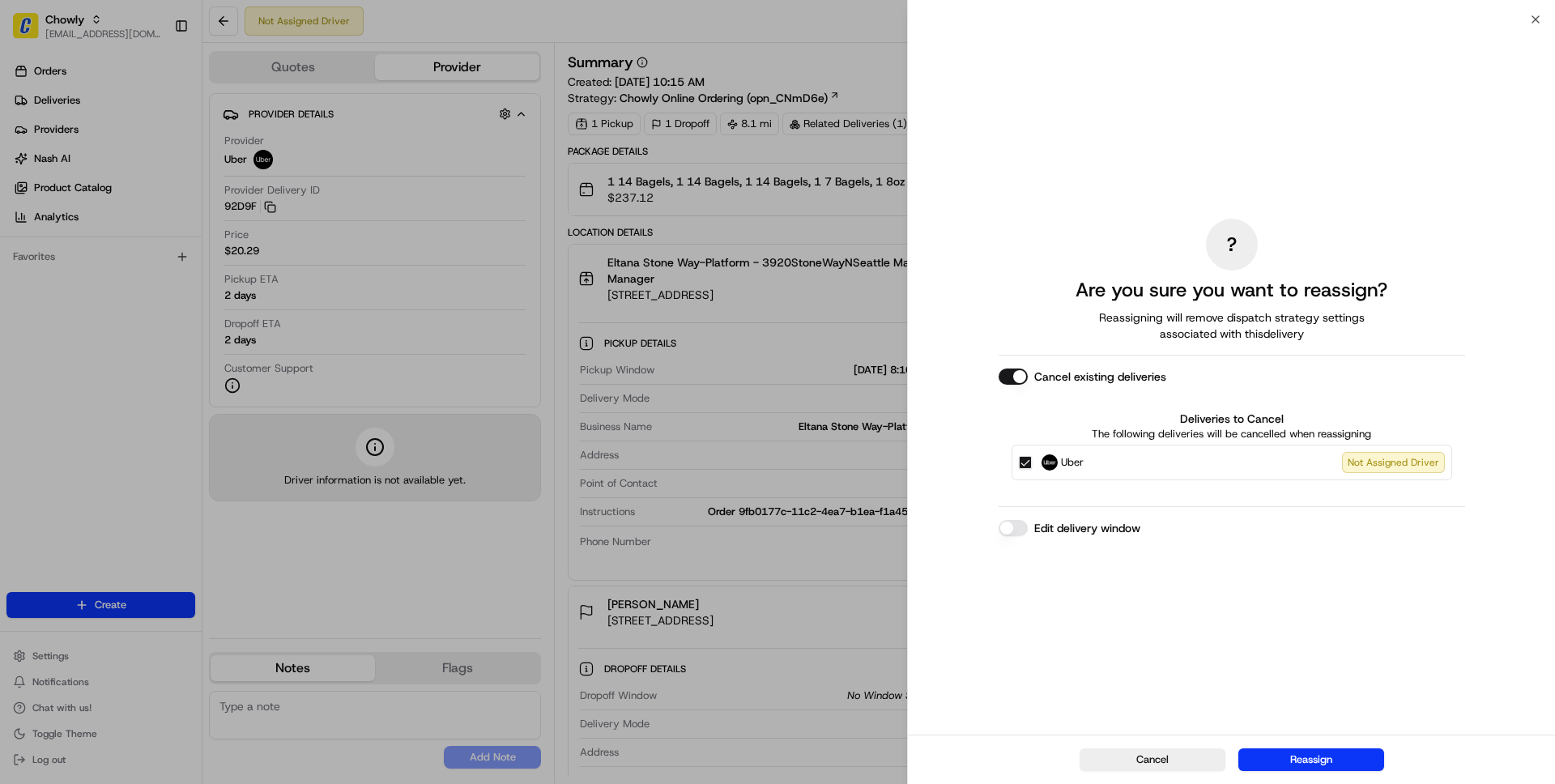
click at [1016, 524] on button "Edit delivery window" at bounding box center [1013, 527] width 29 height 16
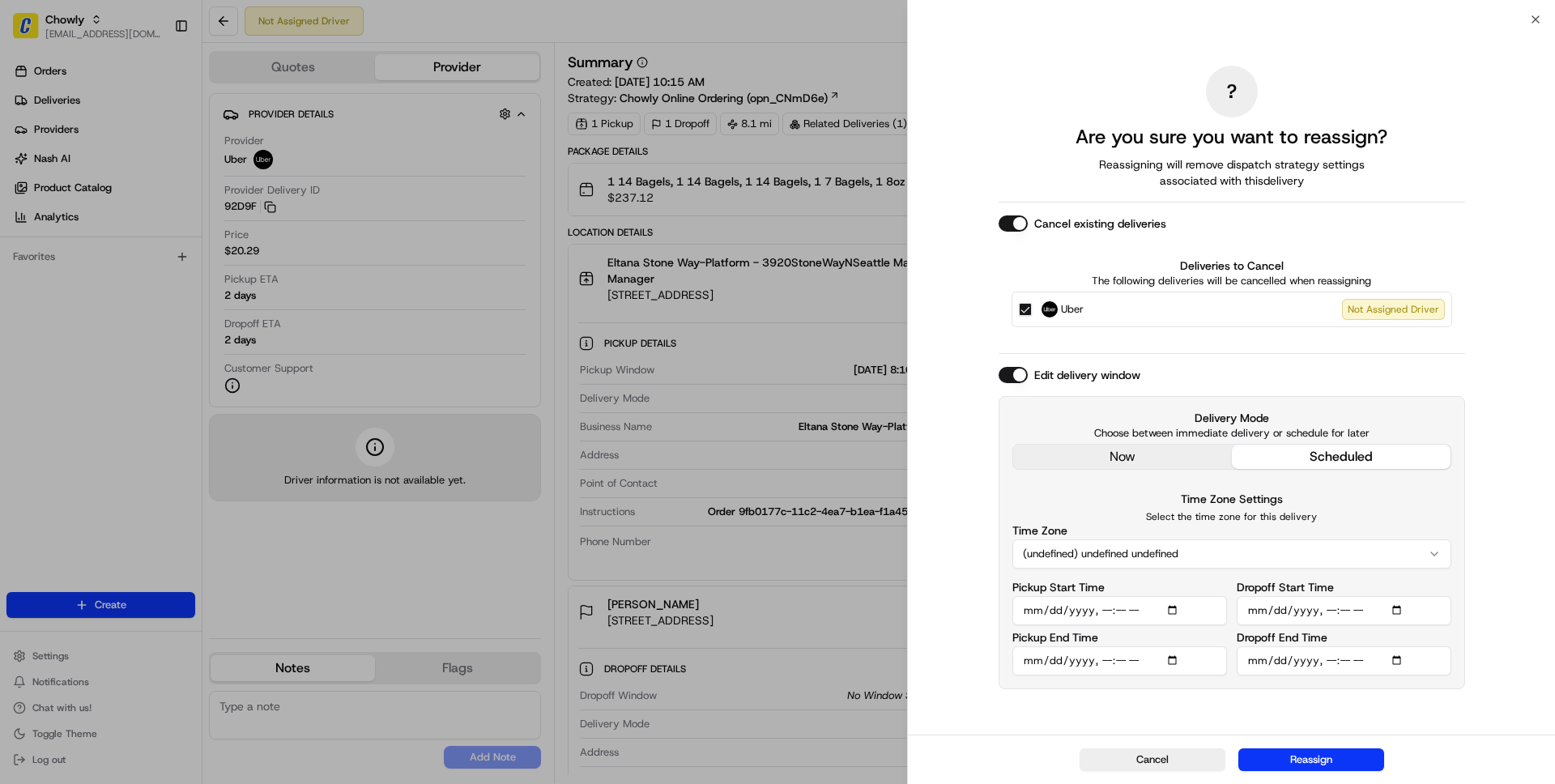
click at [1219, 548] on button "(undefined) undefined undefined" at bounding box center [1231, 553] width 439 height 29
click at [1165, 612] on input "Pickup Start Time" at bounding box center [1119, 610] width 215 height 29
click at [1156, 606] on input "Pickup Start Time" at bounding box center [1119, 610] width 215 height 29
type input "2025-08-25T07:10"
click at [1335, 368] on div "Edit delivery window" at bounding box center [1232, 375] width 467 height 16
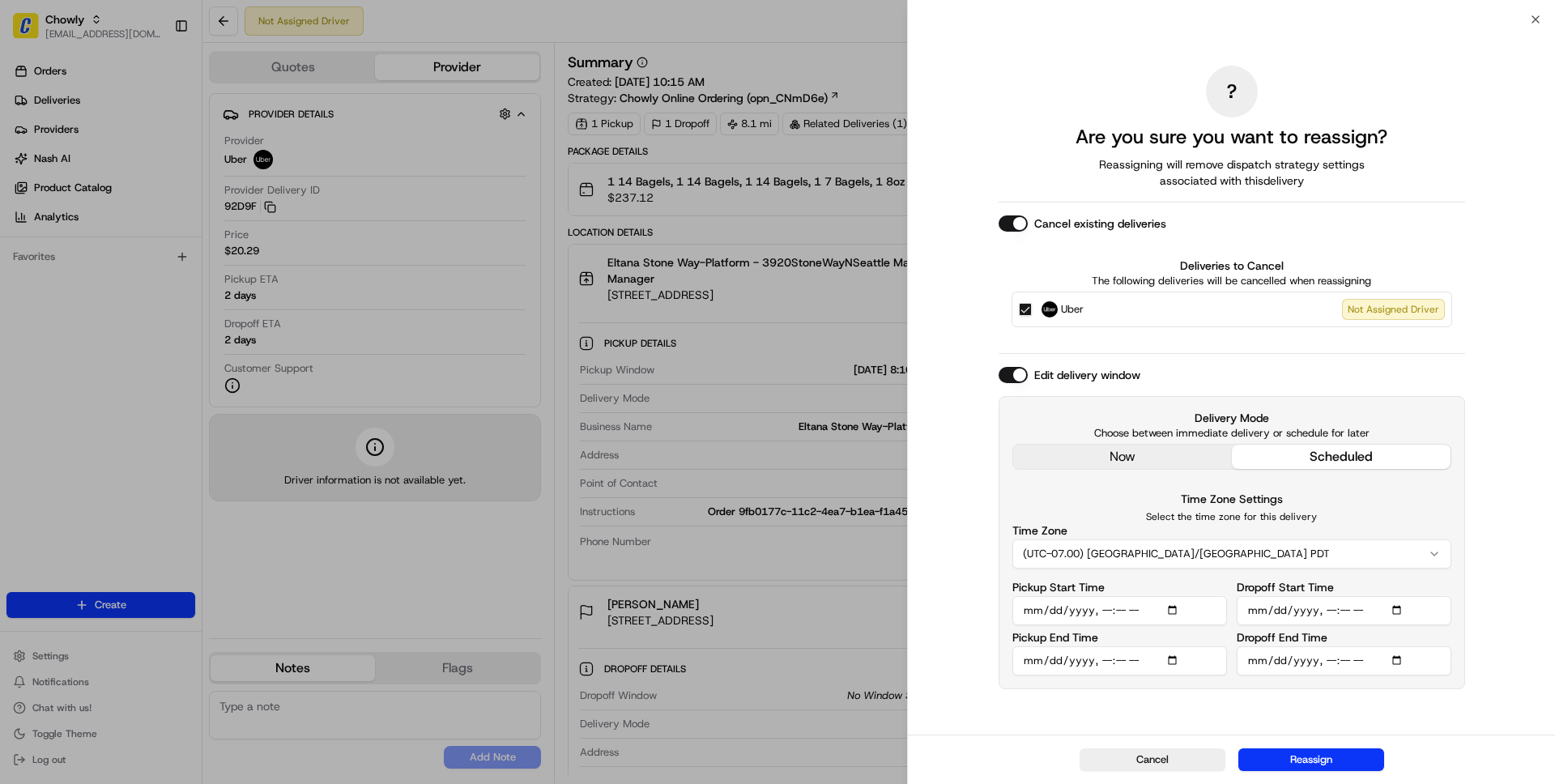
click at [1384, 657] on input "Dropoff End Time" at bounding box center [1344, 661] width 215 height 29
type input "2025-08-25T07:30"
click at [1467, 366] on div "? Are you sure you want to reassign? Reassigning will remove dispatch strategy …" at bounding box center [1230, 377] width 647 height 715
click at [1337, 760] on button "Reassign" at bounding box center [1310, 760] width 146 height 23
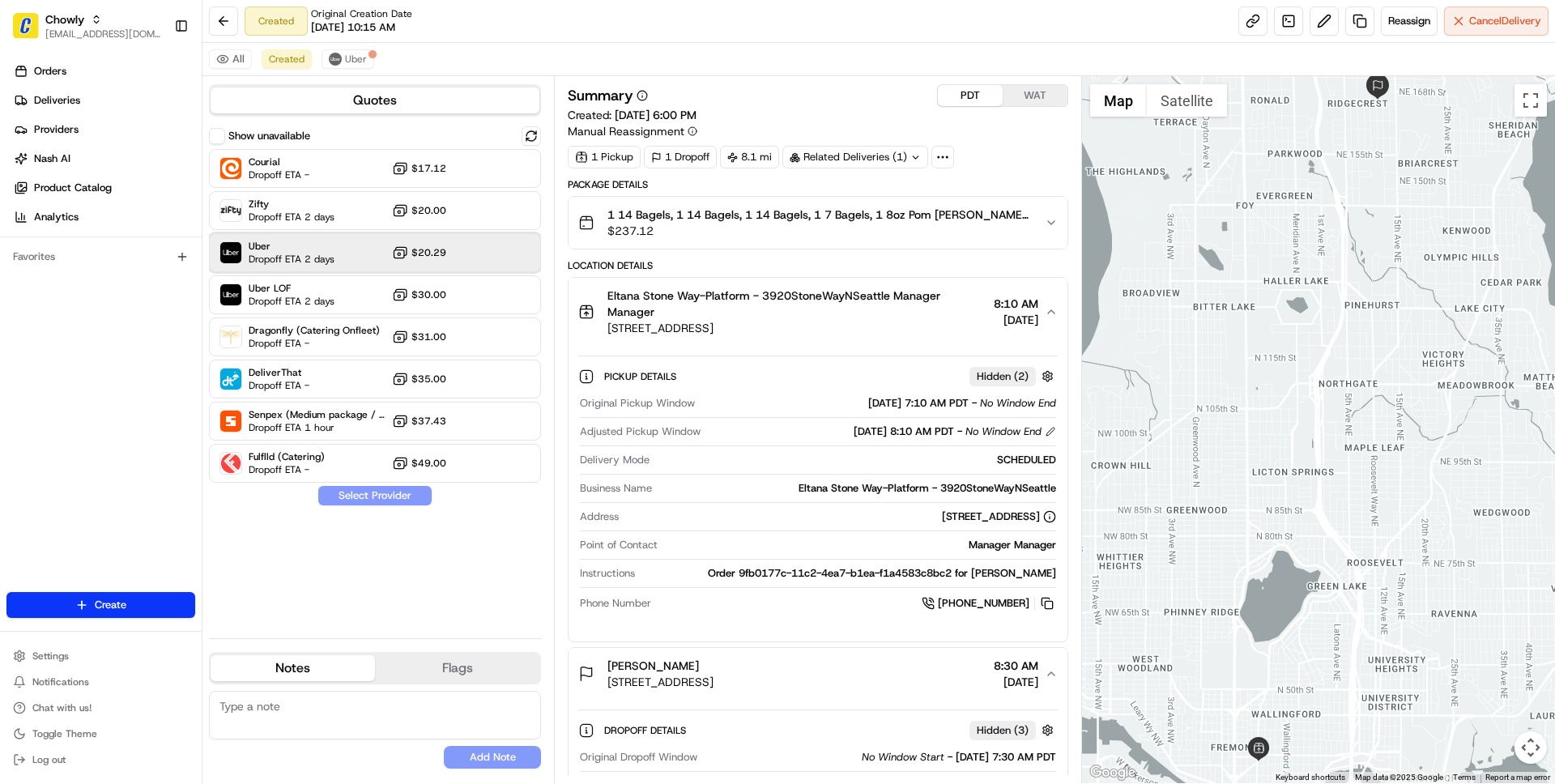
click at [321, 258] on span "Dropoff ETA 2 days" at bounding box center [291, 259] width 86 height 13
click at [379, 497] on button "Assign Provider" at bounding box center [375, 495] width 115 height 20
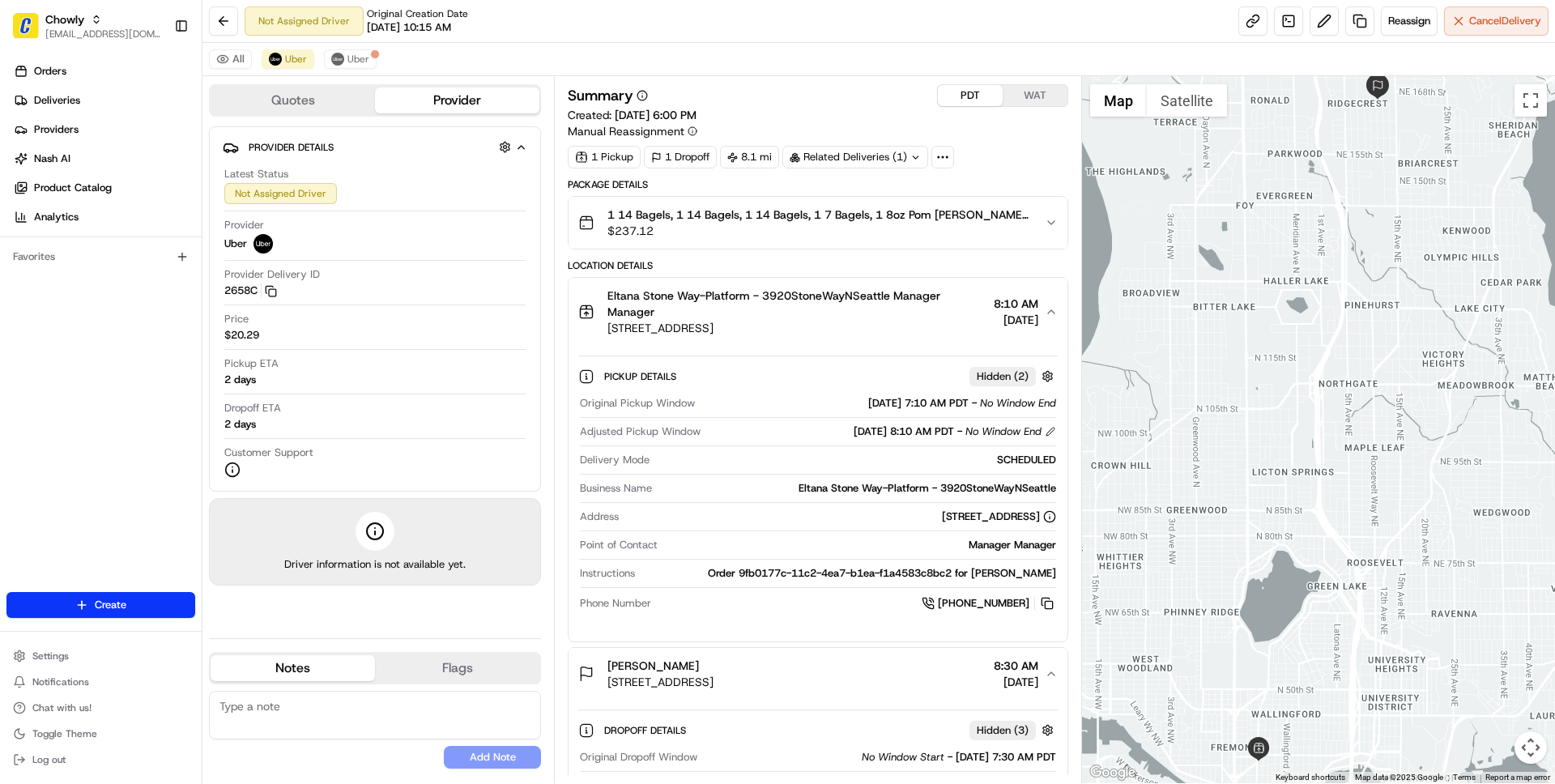
click at [808, 310] on span "Eltana Stone Way-Platform - 3920StoneWayNSeattle Manager Manager" at bounding box center [796, 303] width 379 height 32
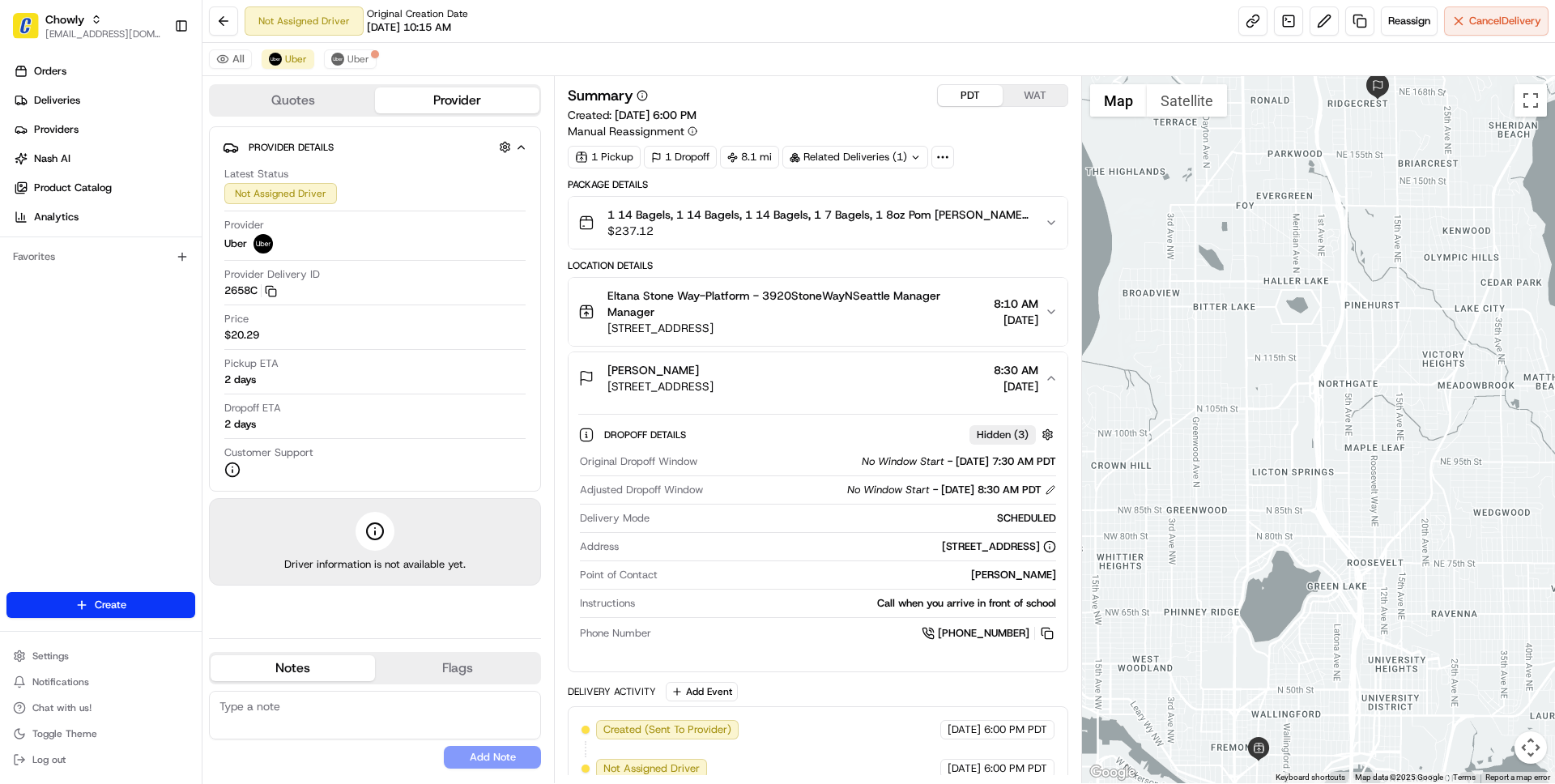
click at [823, 306] on span "Eltana Stone Way-Platform - 3920StoneWayNSeattle Manager Manager" at bounding box center [796, 303] width 379 height 32
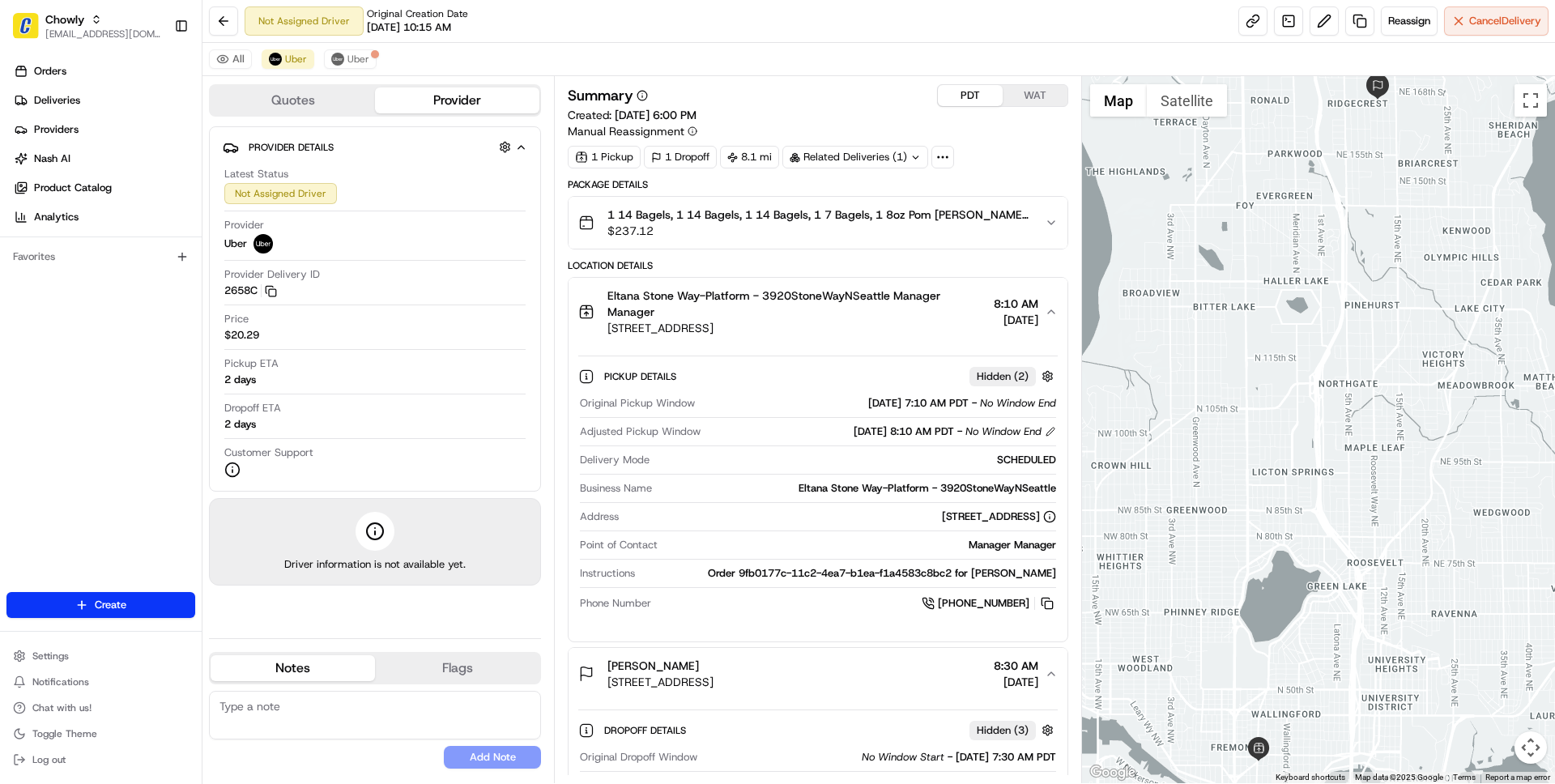
click at [823, 307] on span "Eltana Stone Way-Platform - 3920StoneWayNSeattle Manager Manager" at bounding box center [796, 303] width 379 height 32
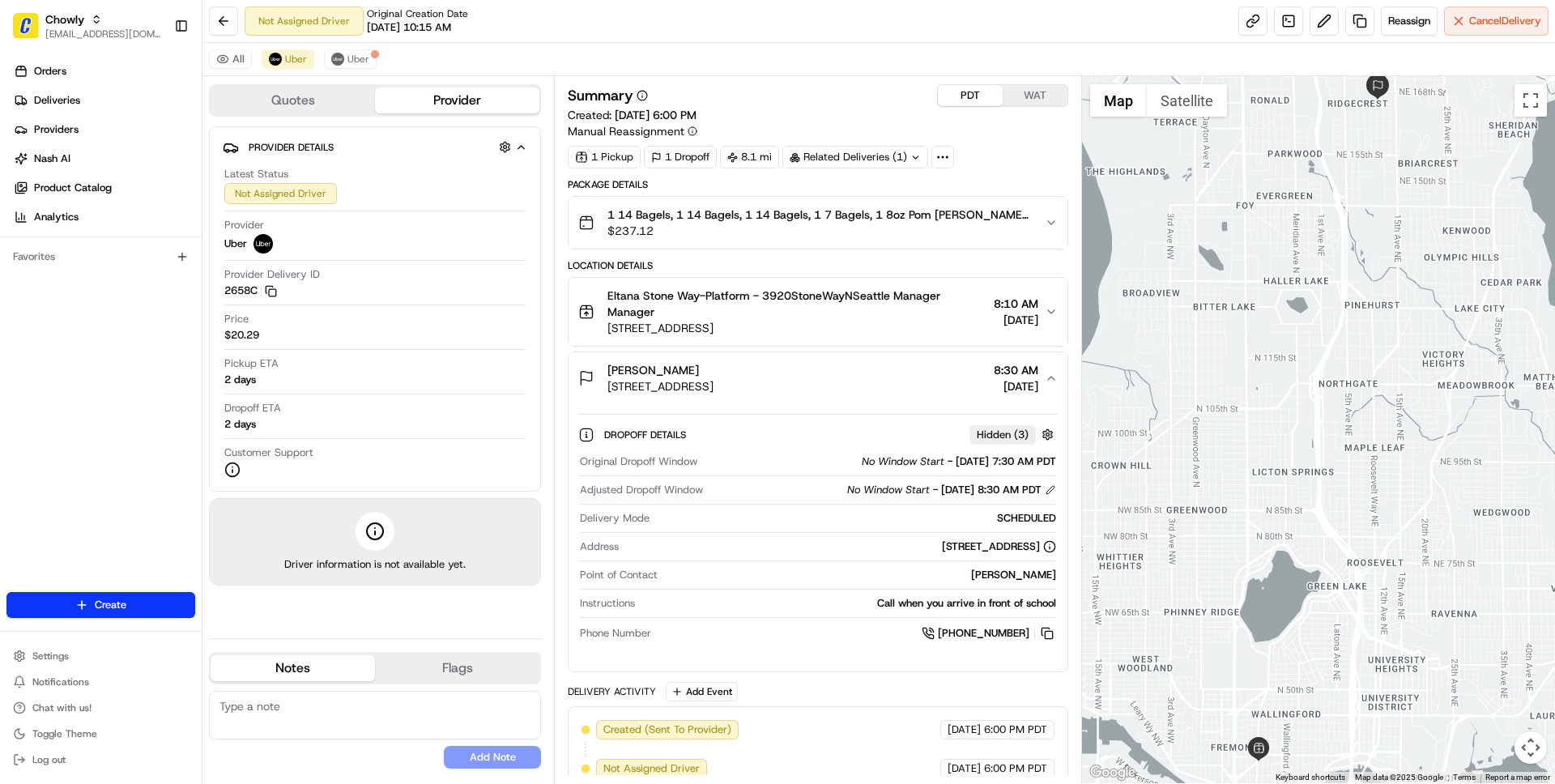
click at [713, 379] on span "[STREET_ADDRESS]" at bounding box center [660, 386] width 106 height 16
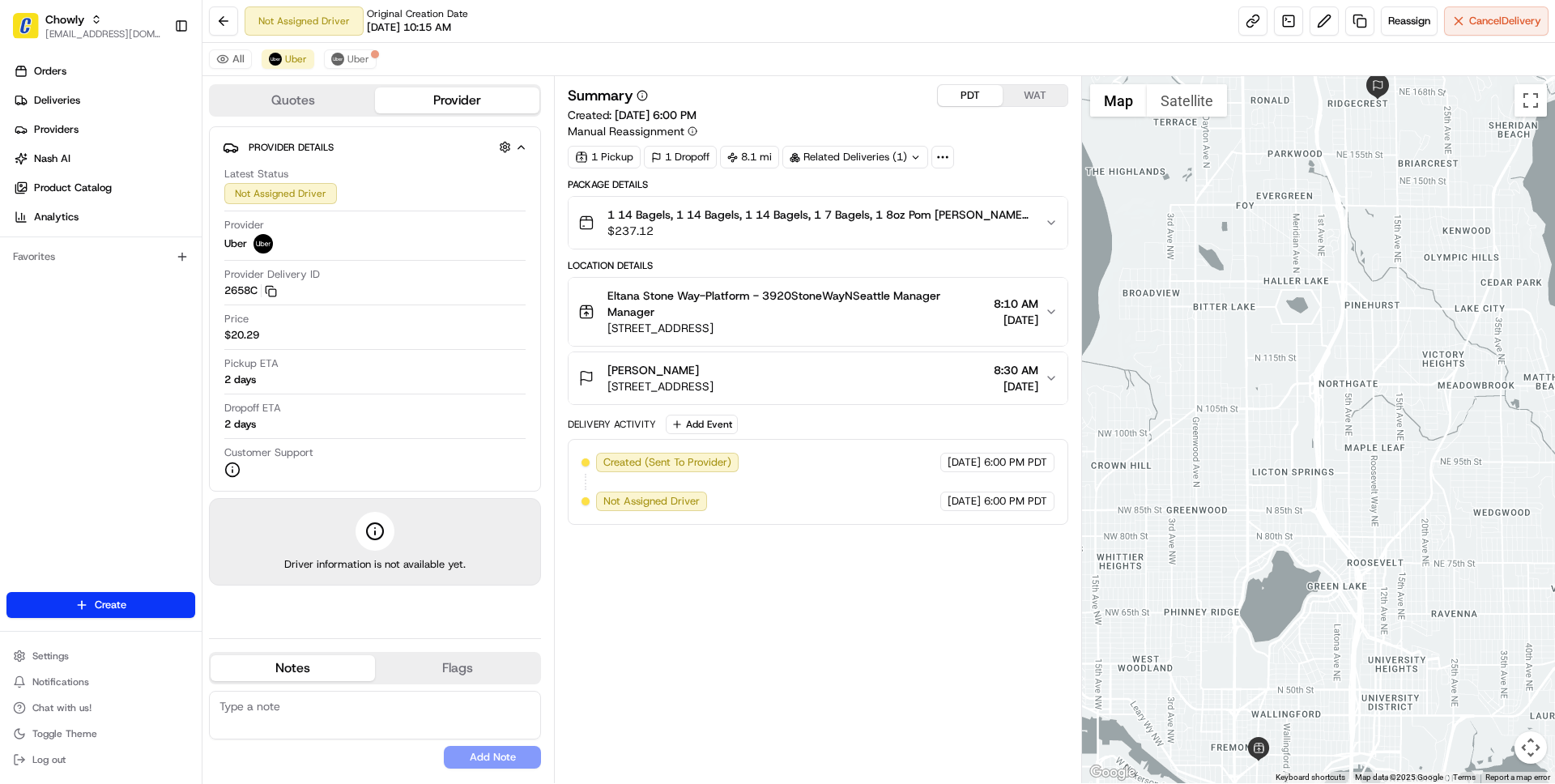
click at [713, 379] on span "[STREET_ADDRESS]" at bounding box center [660, 386] width 106 height 16
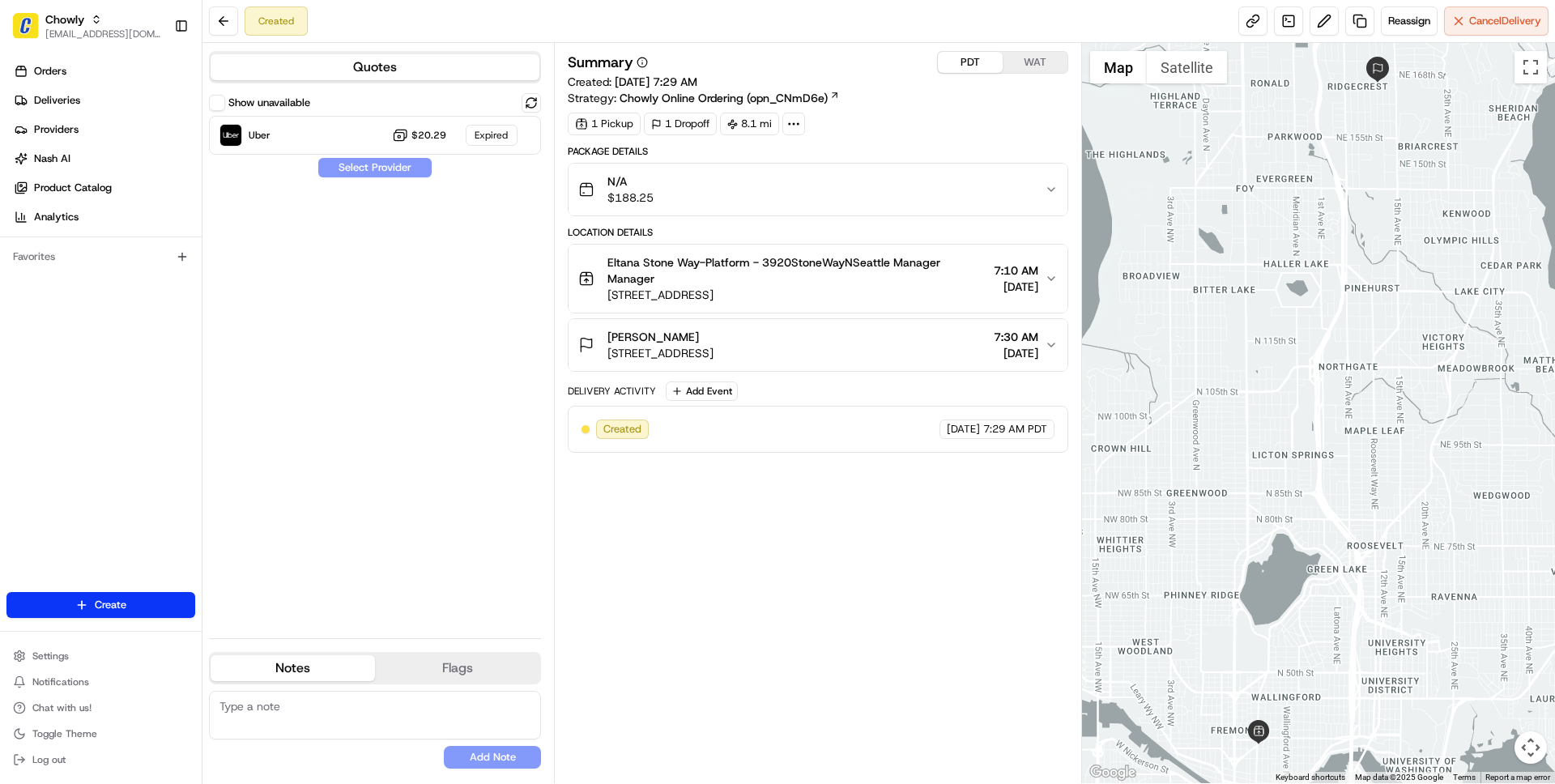
click at [968, 58] on button "PDT" at bounding box center [970, 62] width 65 height 21
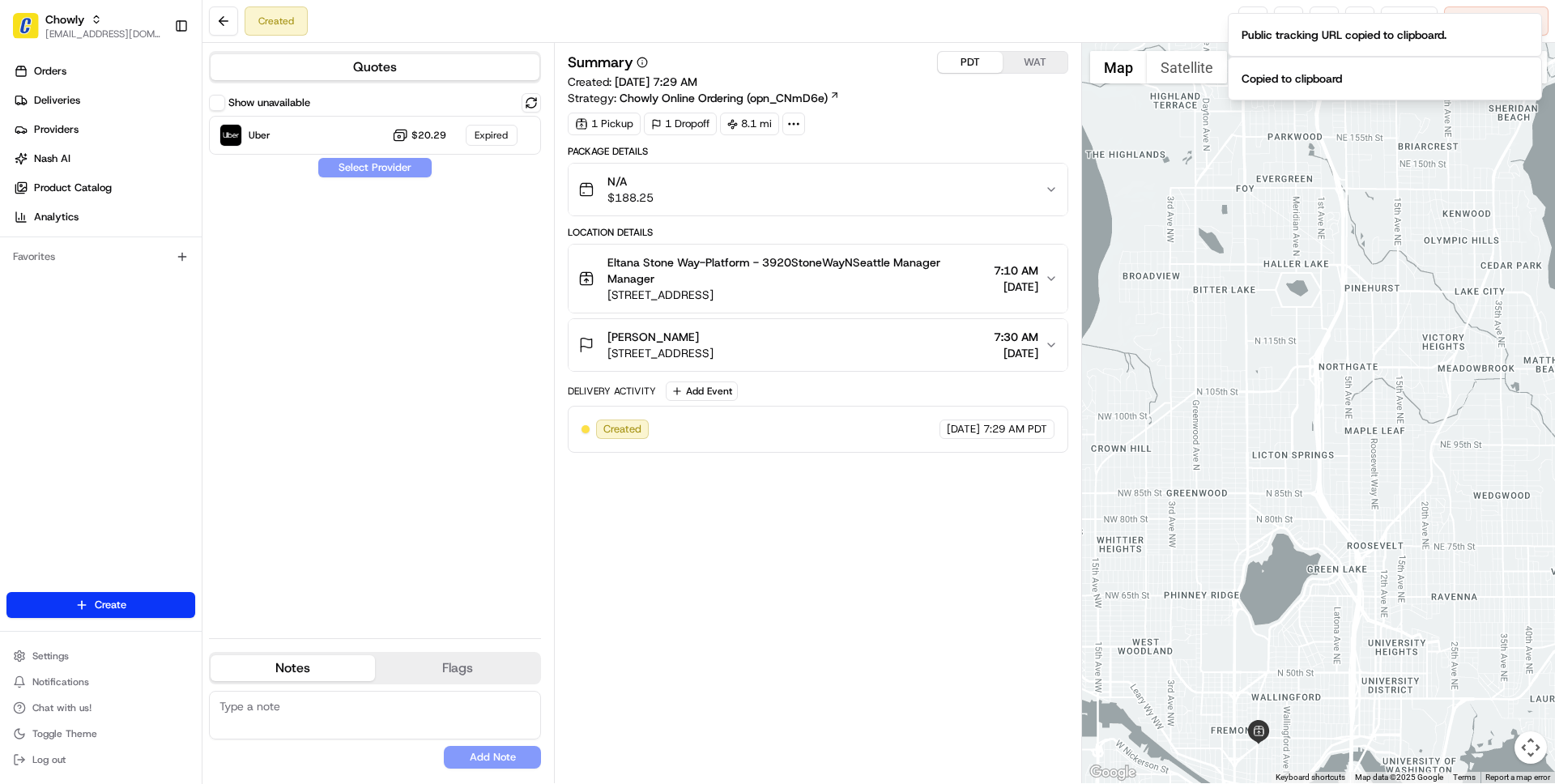
click at [1187, 43] on div at bounding box center [1318, 413] width 473 height 740
click at [1529, 28] on icon "Notifications (F8)" at bounding box center [1529, 27] width 13 height 13
click at [1529, 26] on icon "Notifications (F8)" at bounding box center [1528, 26] width 7 height 7
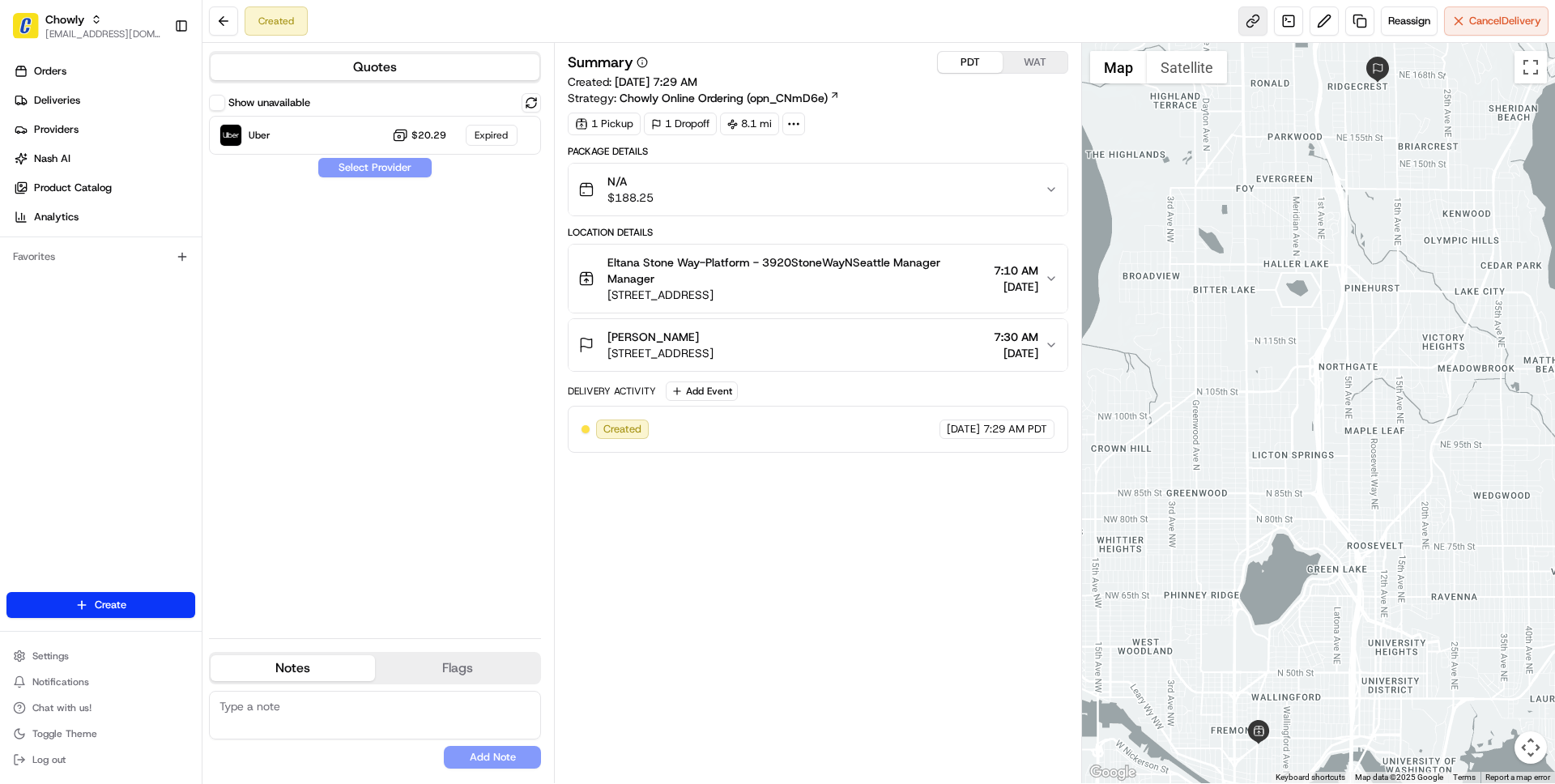
click at [1254, 27] on link at bounding box center [1252, 21] width 29 height 29
click at [1249, 22] on link at bounding box center [1252, 21] width 29 height 29
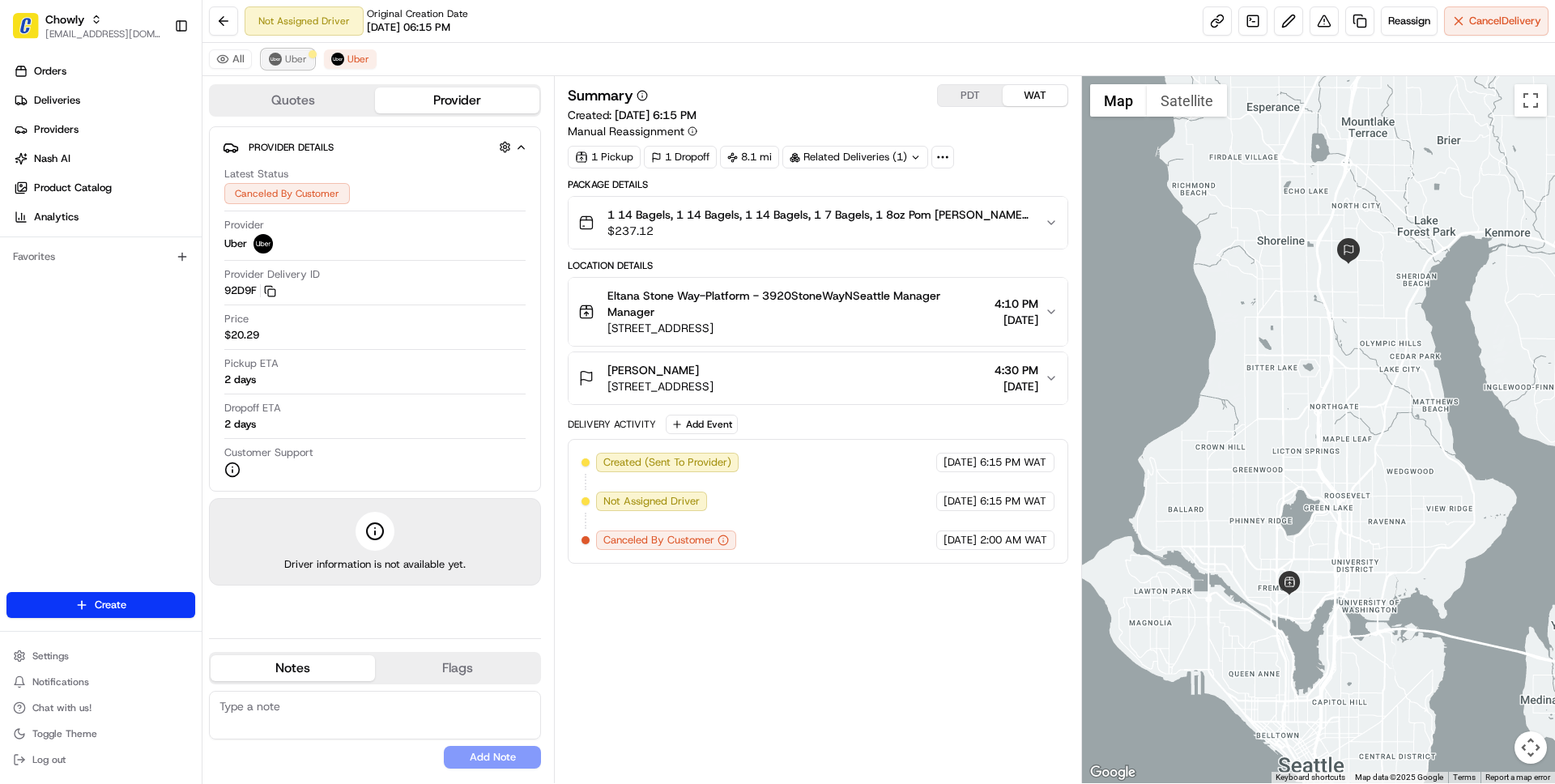
click at [287, 60] on span "Uber" at bounding box center [296, 59] width 22 height 13
click at [972, 92] on button "PDT" at bounding box center [970, 95] width 65 height 21
click at [858, 304] on span "Eltana Stone Way-Platform - 3920StoneWayNSeattle Manager Manager" at bounding box center [796, 303] width 379 height 32
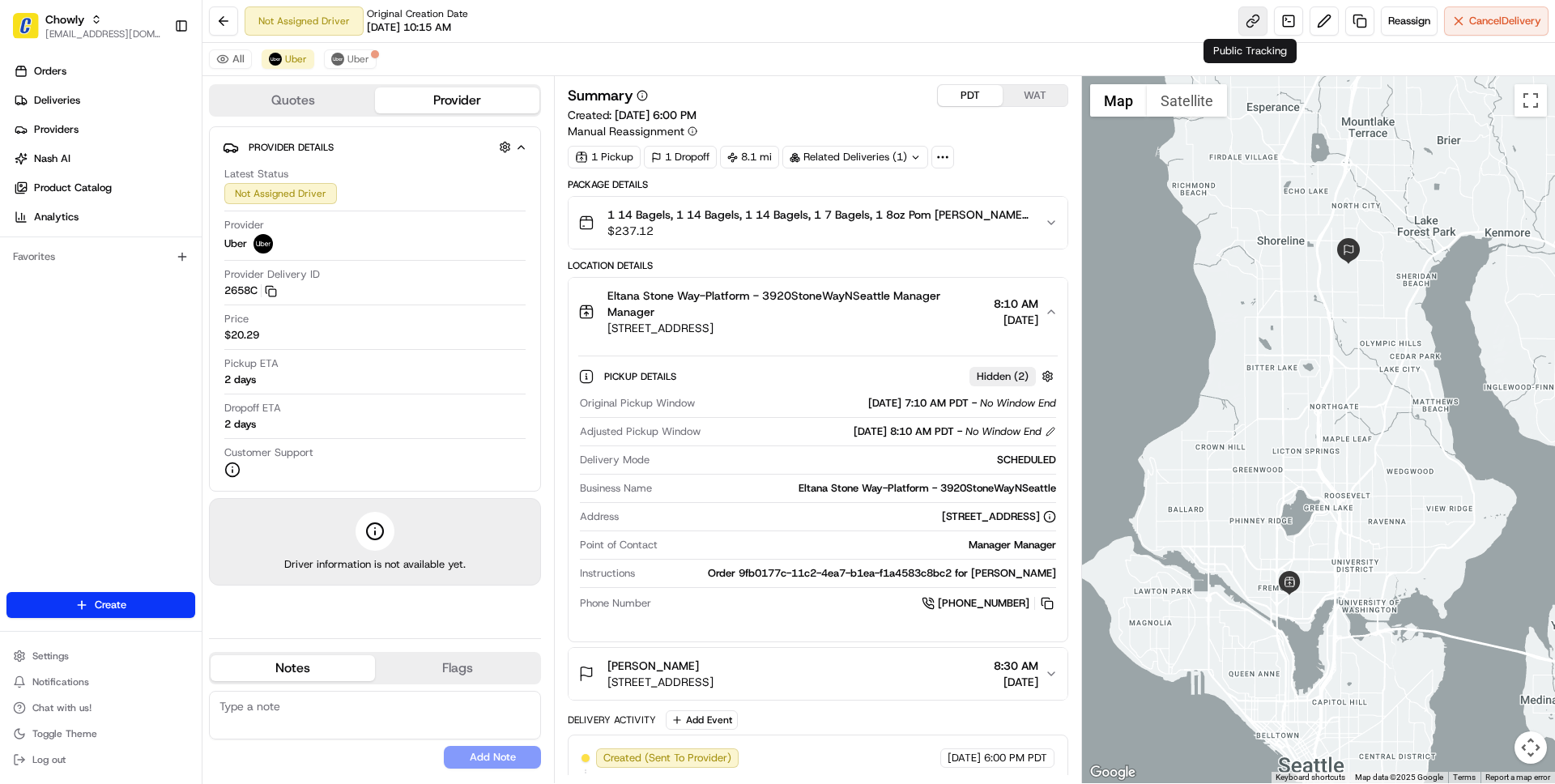
click at [1250, 26] on link at bounding box center [1252, 21] width 29 height 29
